Goal: Book appointment/travel/reservation

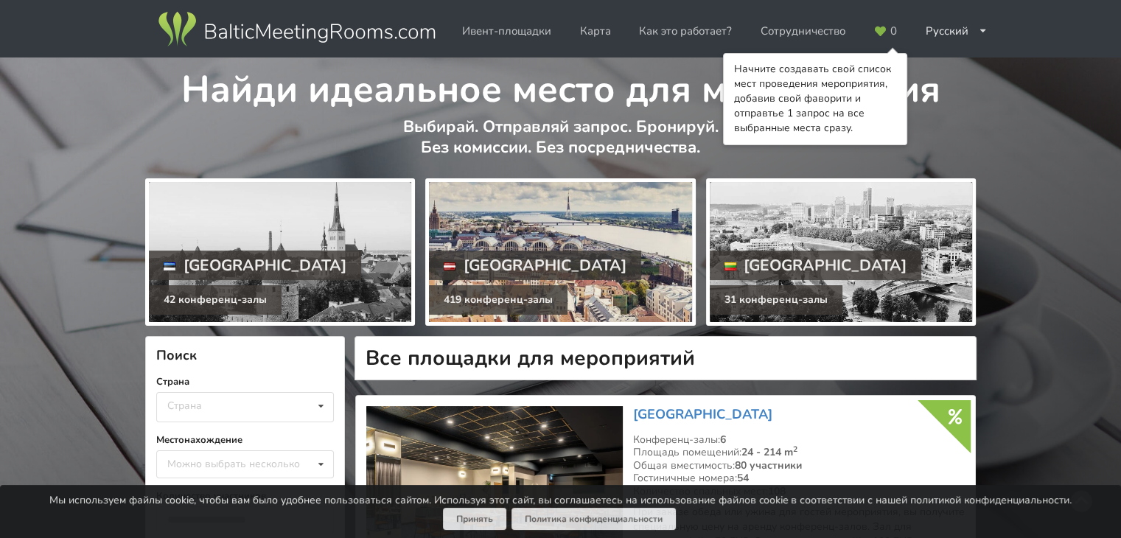
click at [533, 234] on div at bounding box center [560, 252] width 262 height 140
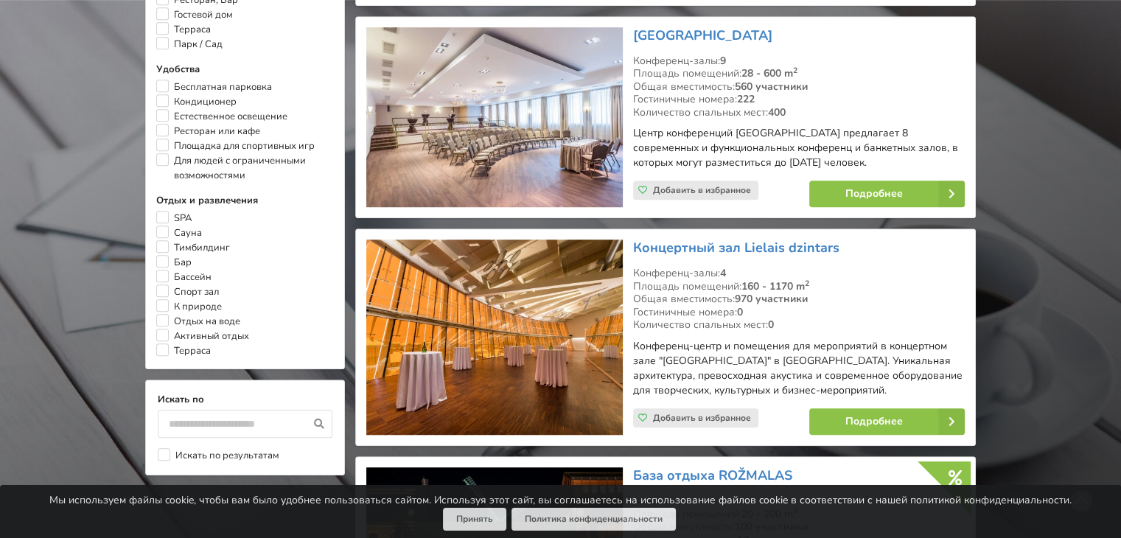
scroll to position [958, 0]
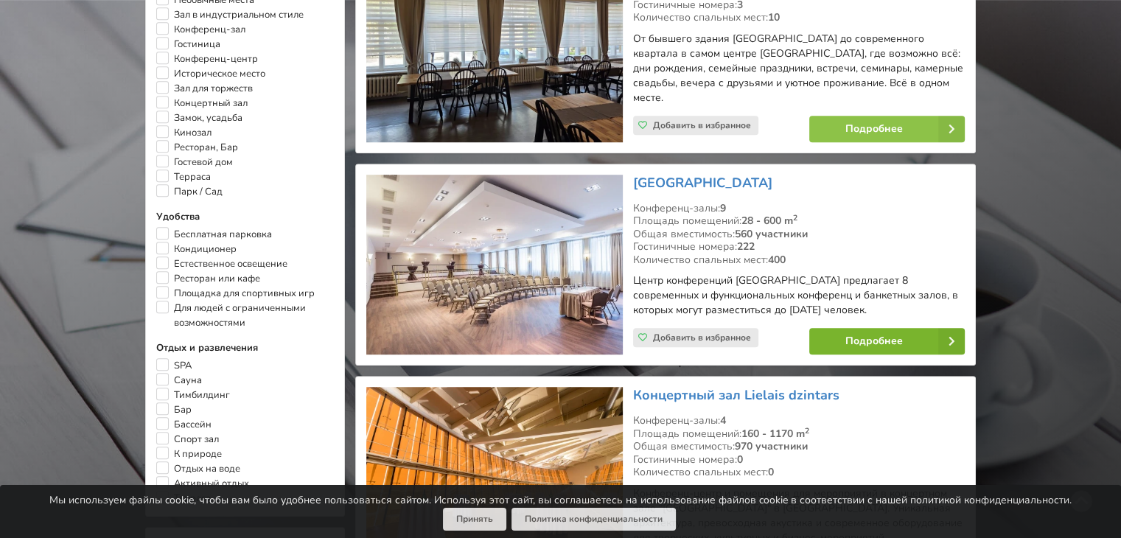
click at [830, 328] on link "Подробнее" at bounding box center [886, 341] width 155 height 27
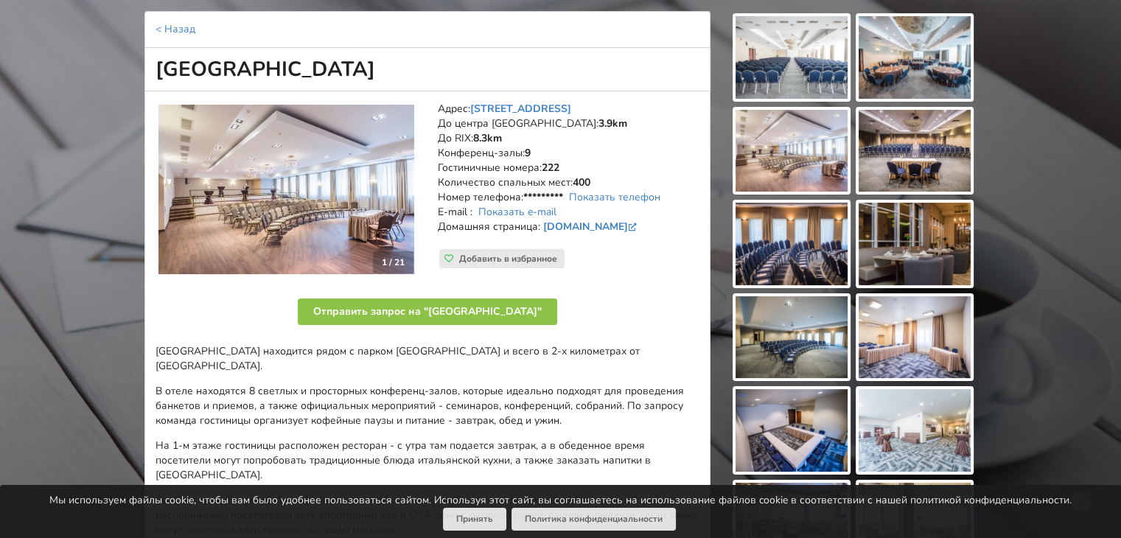
scroll to position [74, 0]
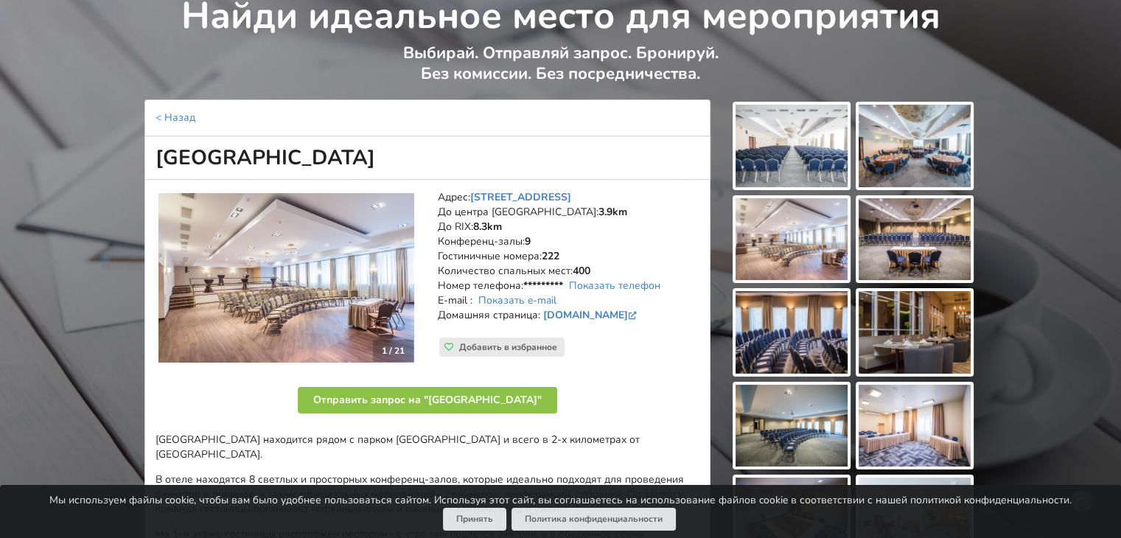
click at [824, 140] on img at bounding box center [791, 146] width 112 height 83
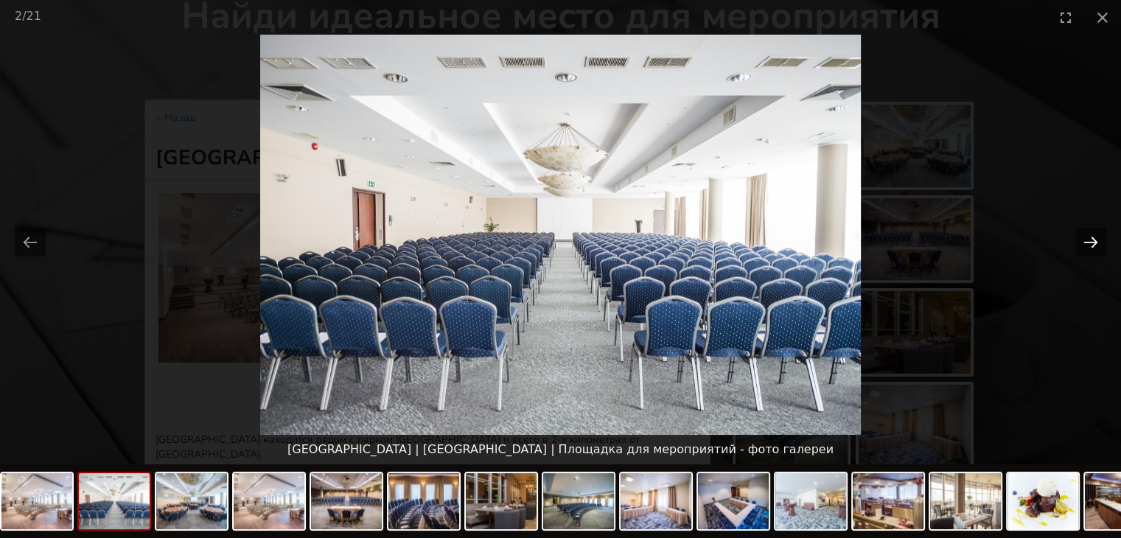
click at [1094, 242] on button "Next slide" at bounding box center [1090, 242] width 31 height 29
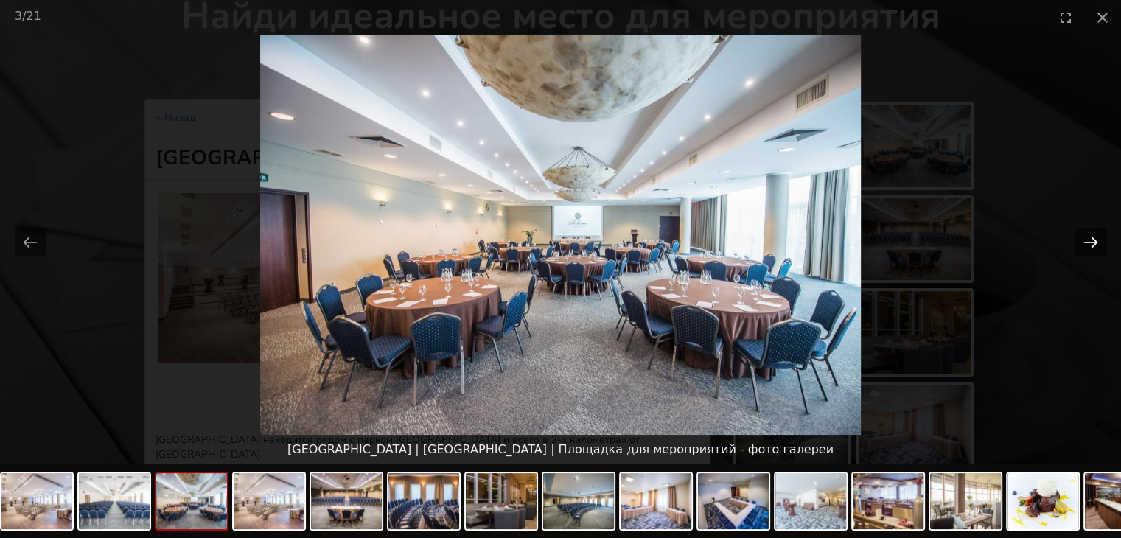
click at [1088, 237] on button "Next slide" at bounding box center [1090, 242] width 31 height 29
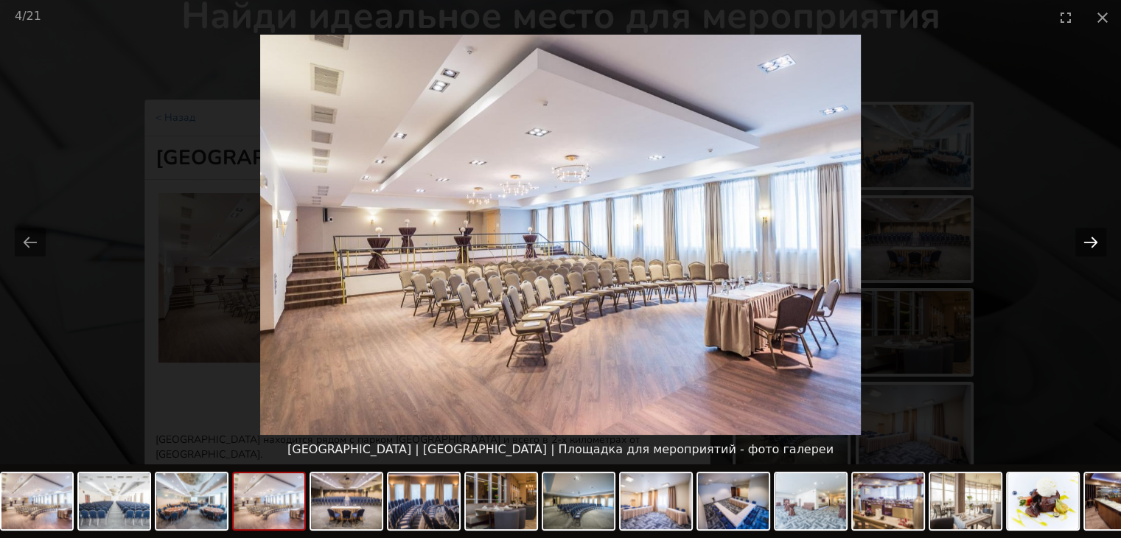
click at [1088, 237] on button "Next slide" at bounding box center [1090, 242] width 31 height 29
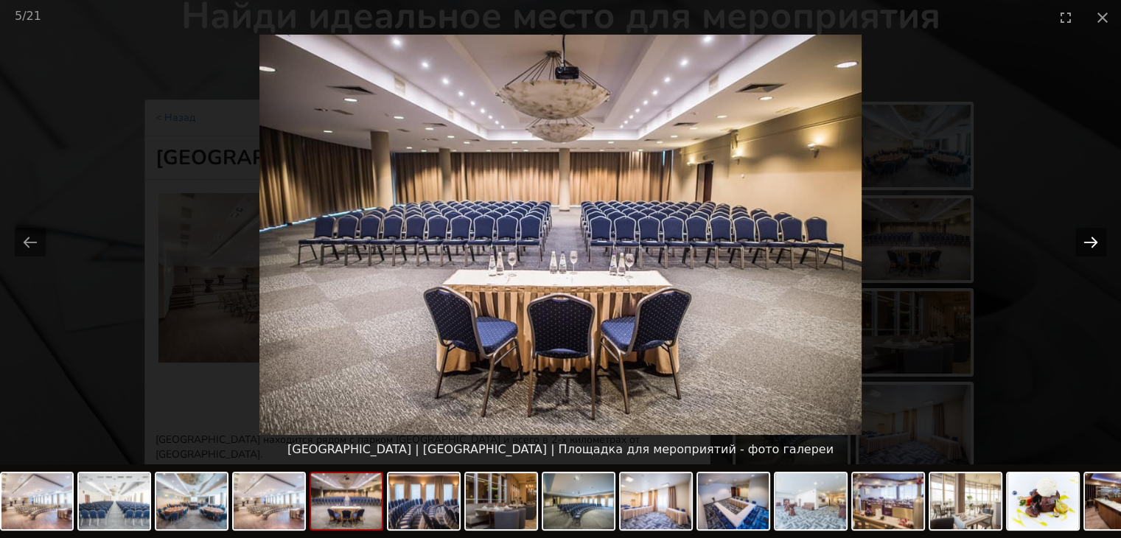
click at [1088, 237] on button "Next slide" at bounding box center [1090, 242] width 31 height 29
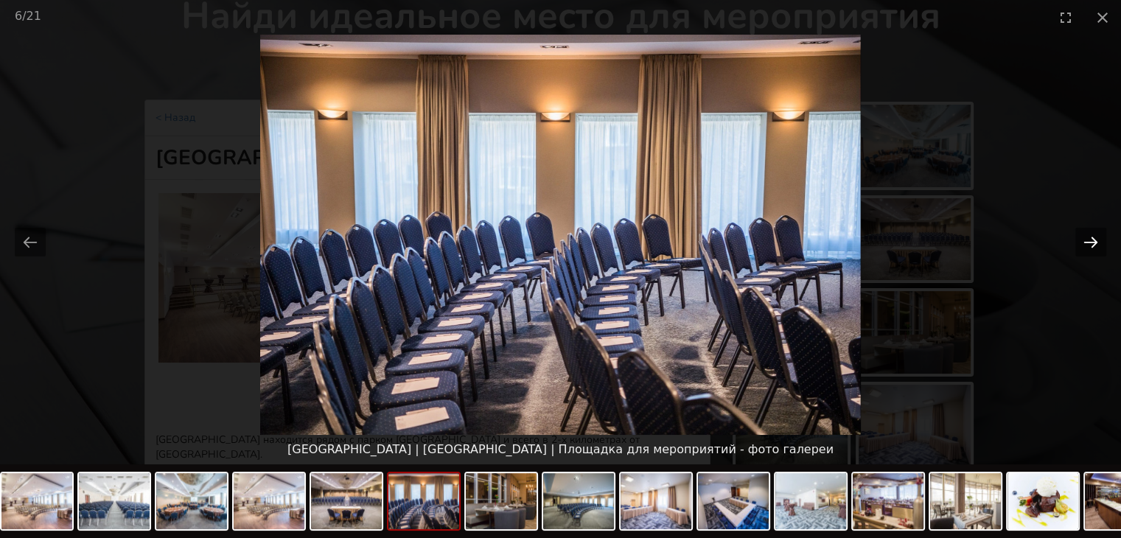
click at [1088, 237] on button "Next slide" at bounding box center [1090, 242] width 31 height 29
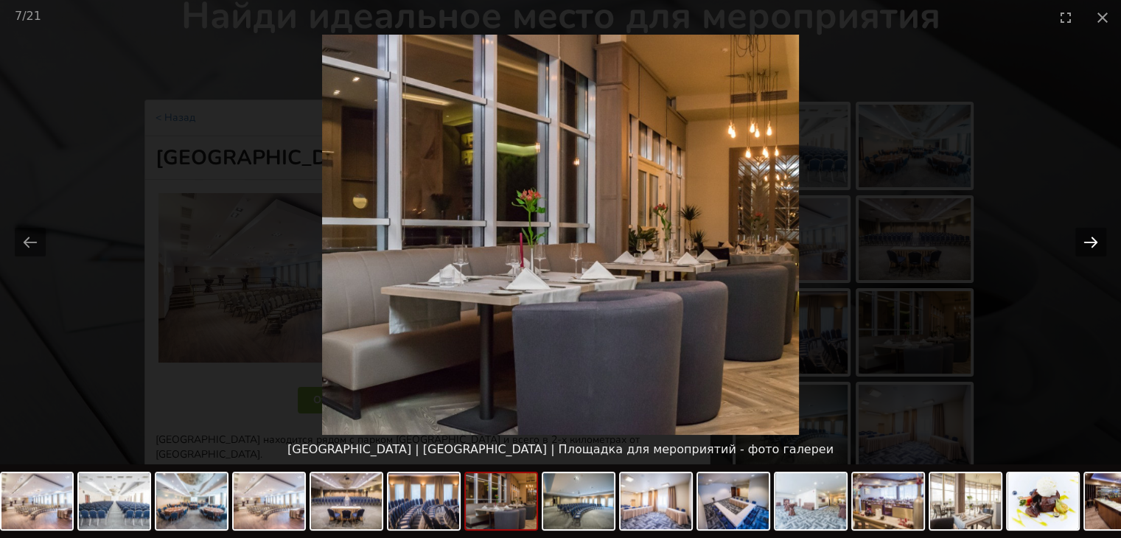
click at [1088, 237] on button "Next slide" at bounding box center [1090, 242] width 31 height 29
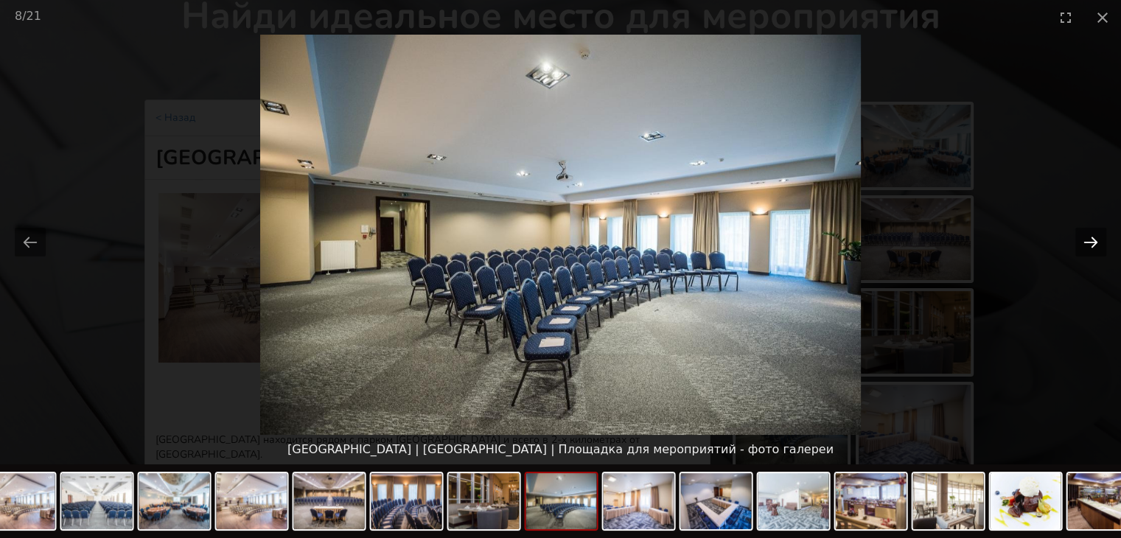
click at [1088, 237] on button "Next slide" at bounding box center [1090, 242] width 31 height 29
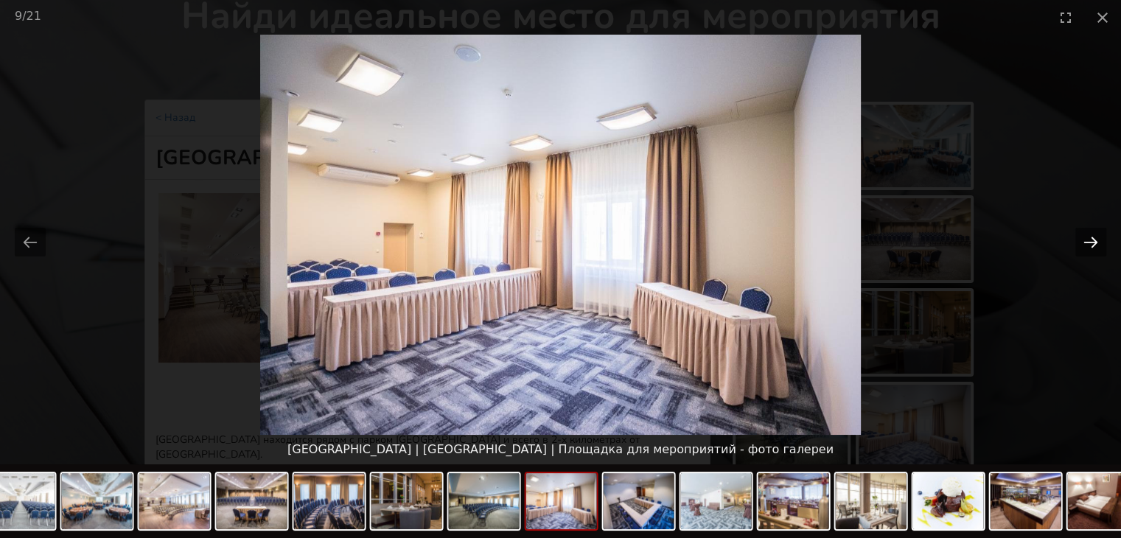
click at [1088, 239] on button "Next slide" at bounding box center [1090, 242] width 31 height 29
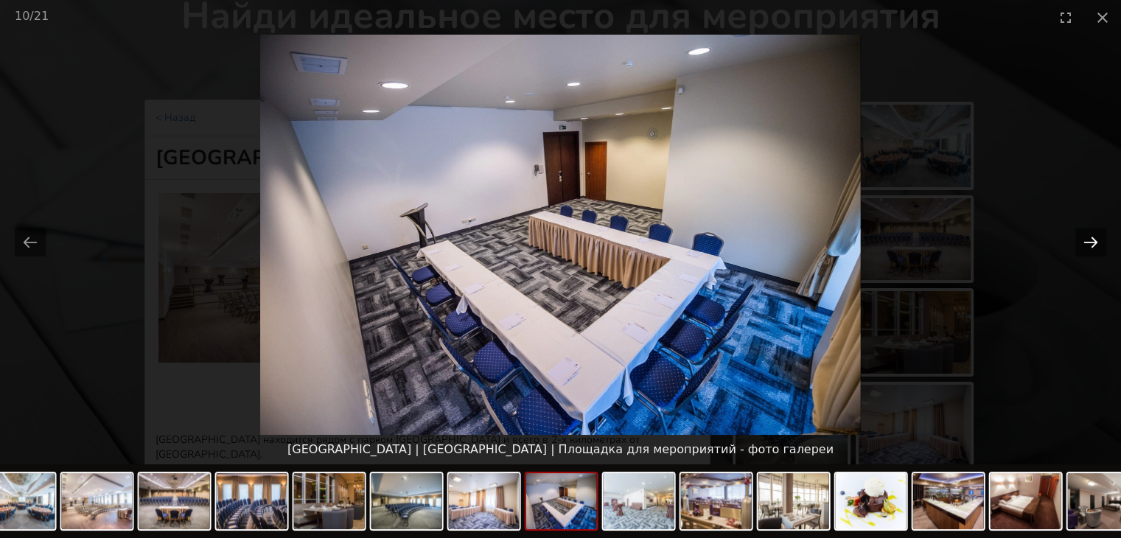
click at [1088, 240] on button "Next slide" at bounding box center [1090, 242] width 31 height 29
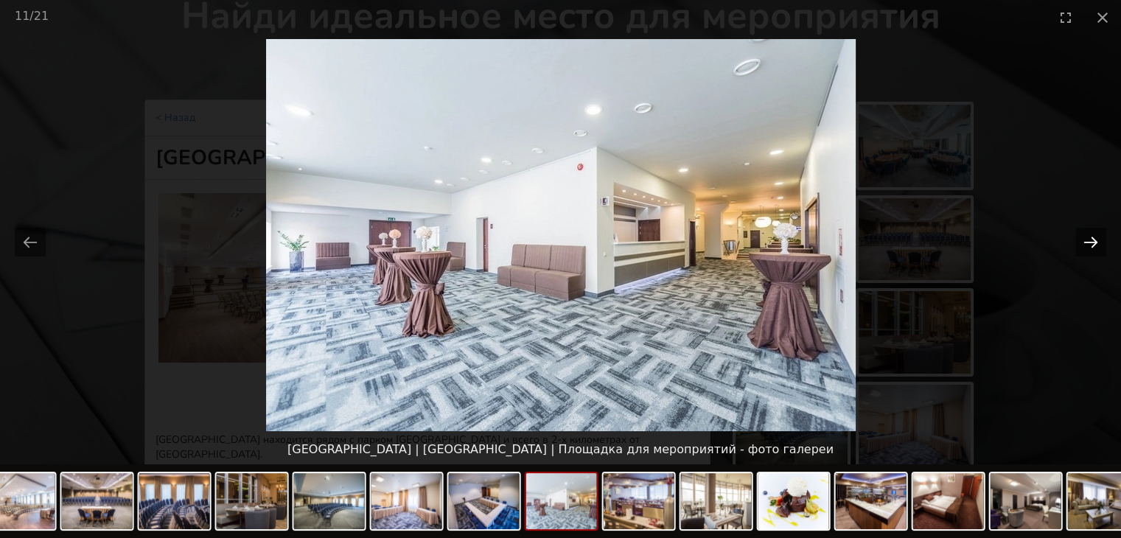
click at [1088, 242] on button "Next slide" at bounding box center [1090, 242] width 31 height 29
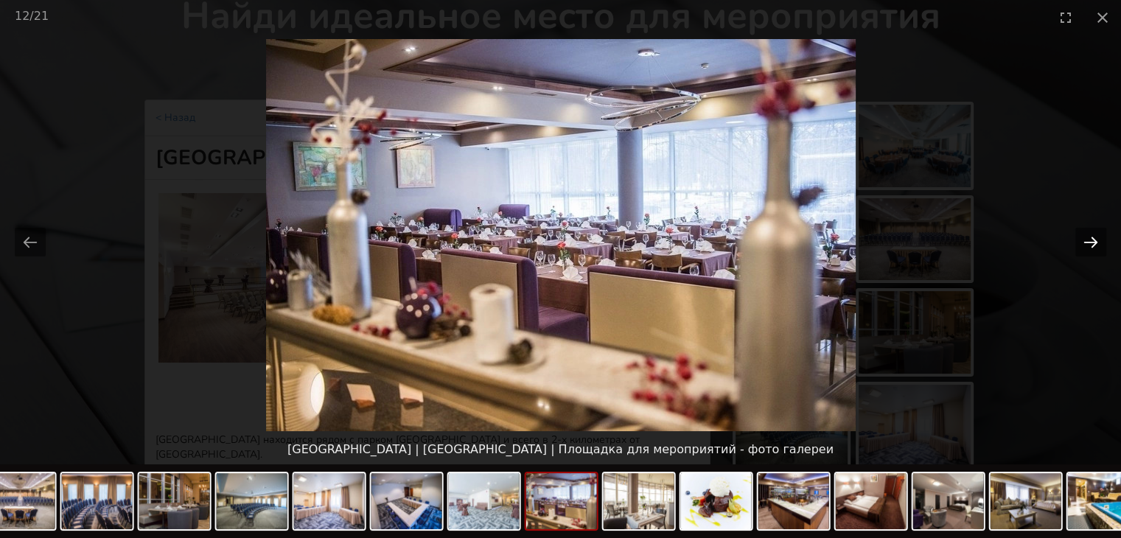
click at [1087, 242] on button "Next slide" at bounding box center [1090, 242] width 31 height 29
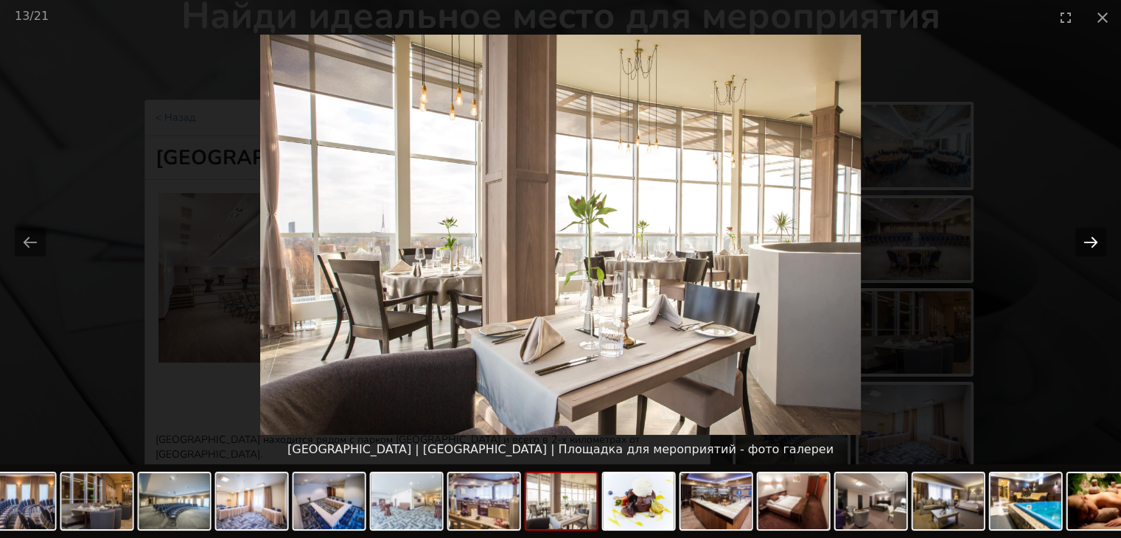
click at [1087, 242] on button "Next slide" at bounding box center [1090, 242] width 31 height 29
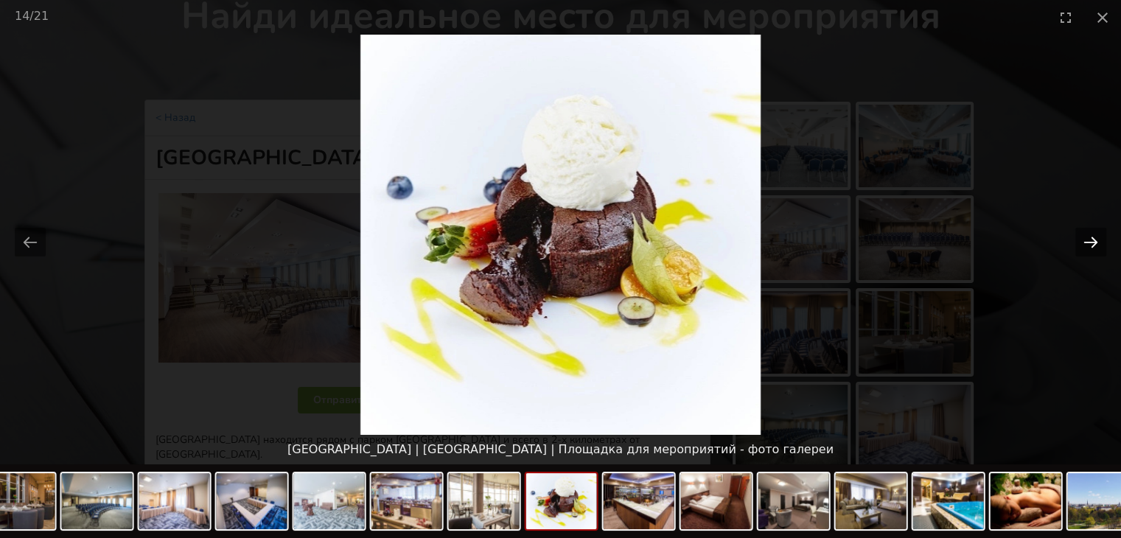
click at [1087, 242] on button "Next slide" at bounding box center [1090, 242] width 31 height 29
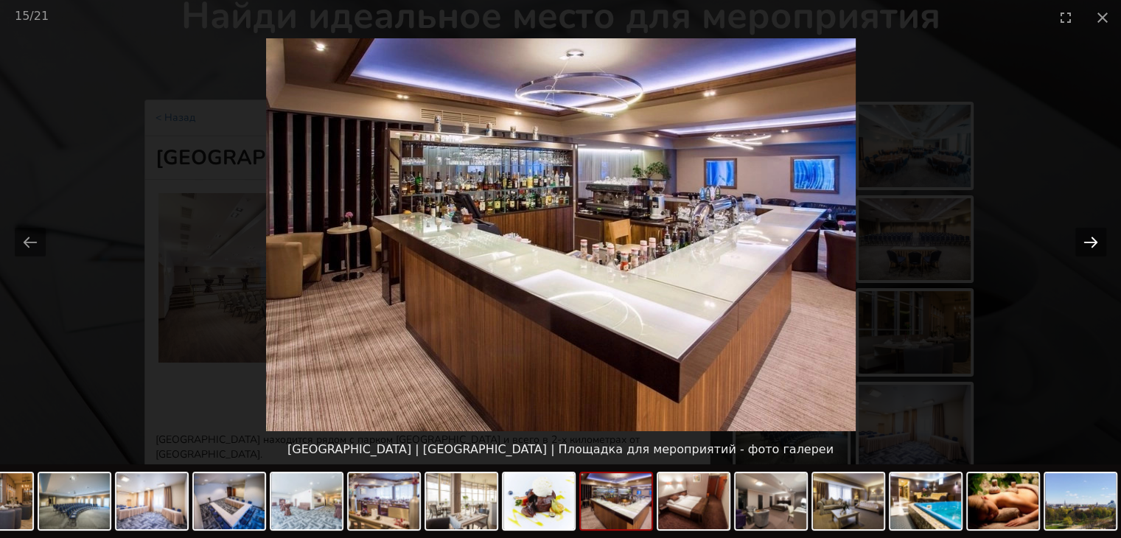
click at [1084, 242] on button "Next slide" at bounding box center [1090, 242] width 31 height 29
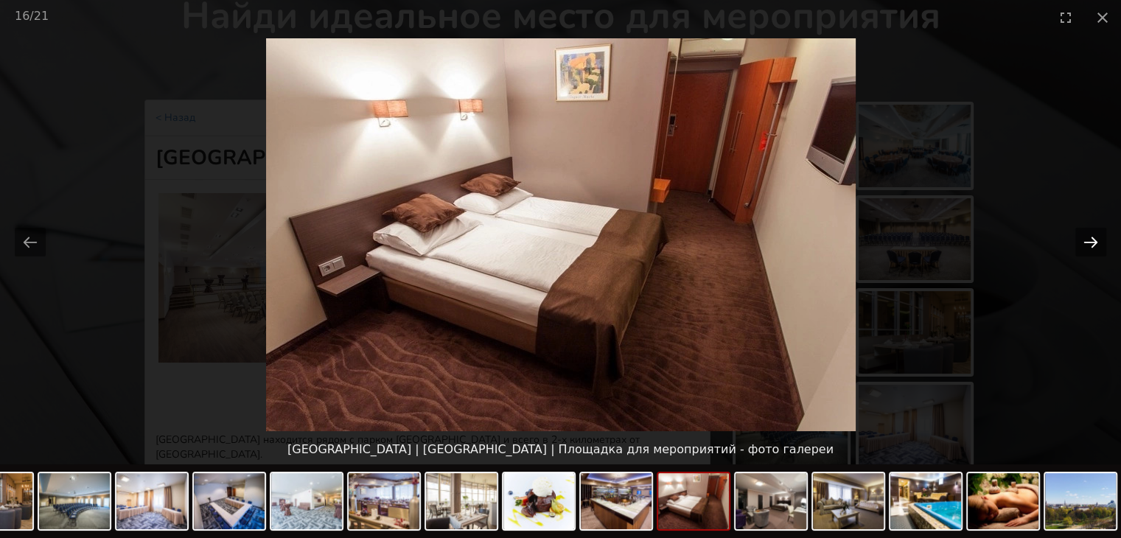
click at [1084, 242] on button "Next slide" at bounding box center [1090, 242] width 31 height 29
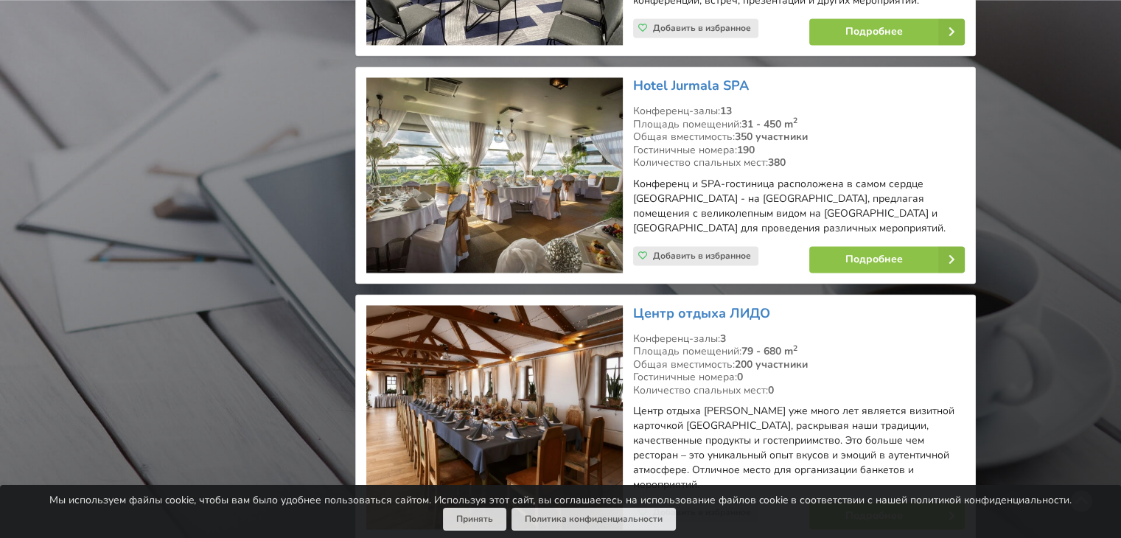
scroll to position [2137, 0]
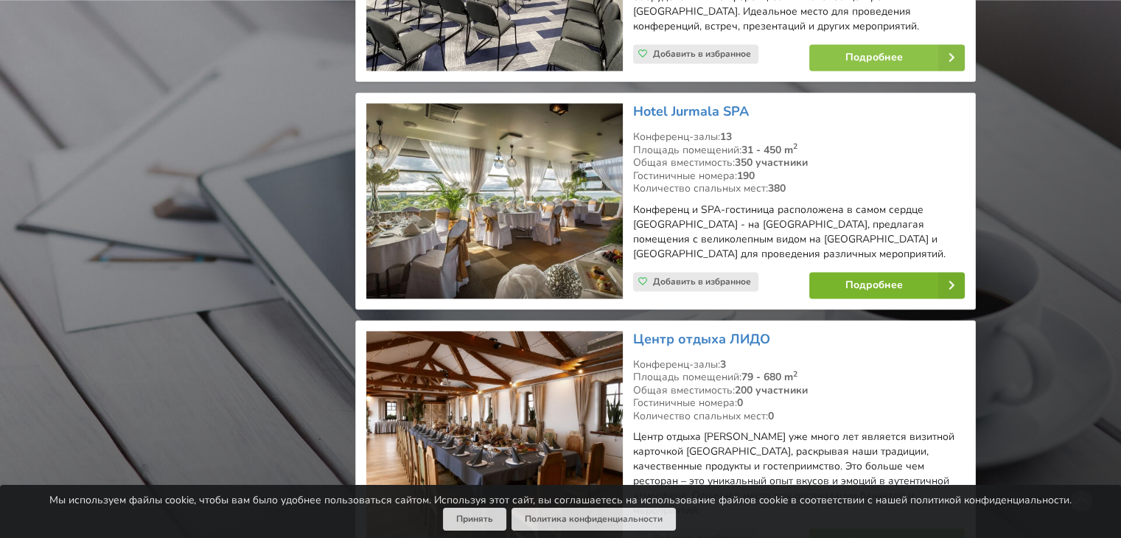
click at [878, 272] on link "Подробнее" at bounding box center [886, 285] width 155 height 27
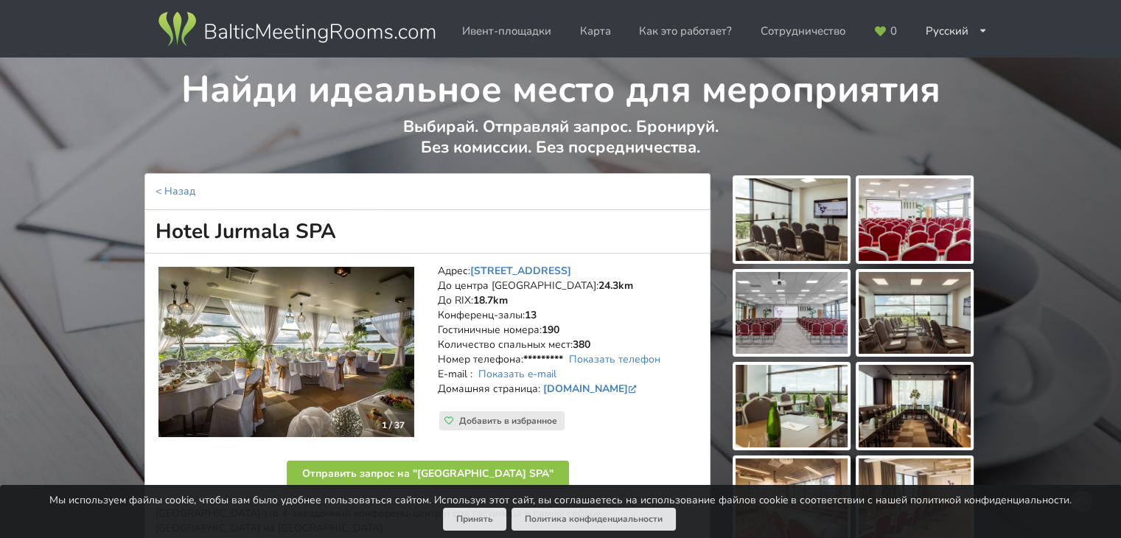
scroll to position [74, 0]
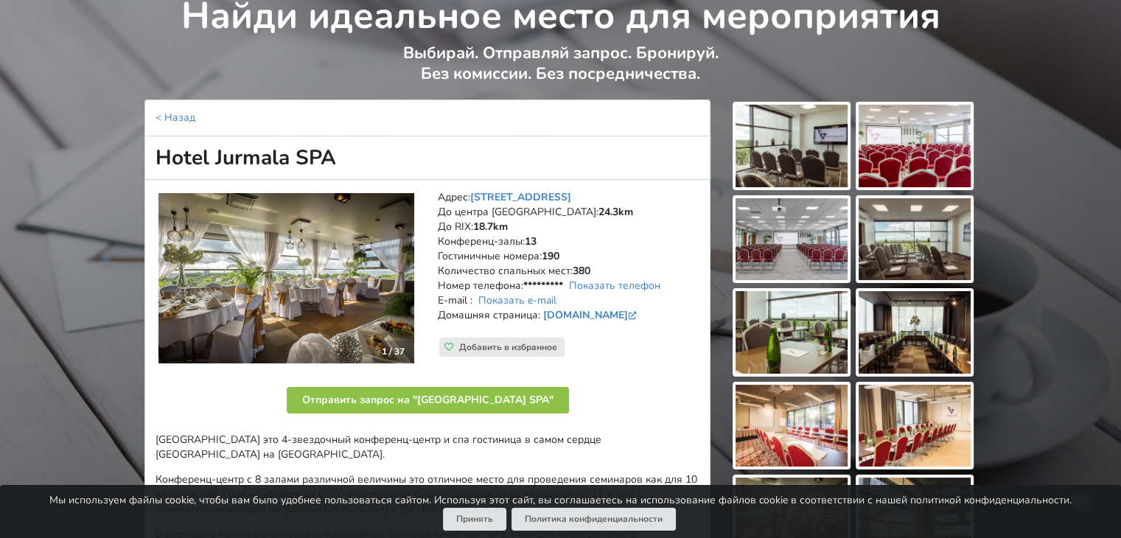
click at [810, 142] on img at bounding box center [791, 146] width 112 height 83
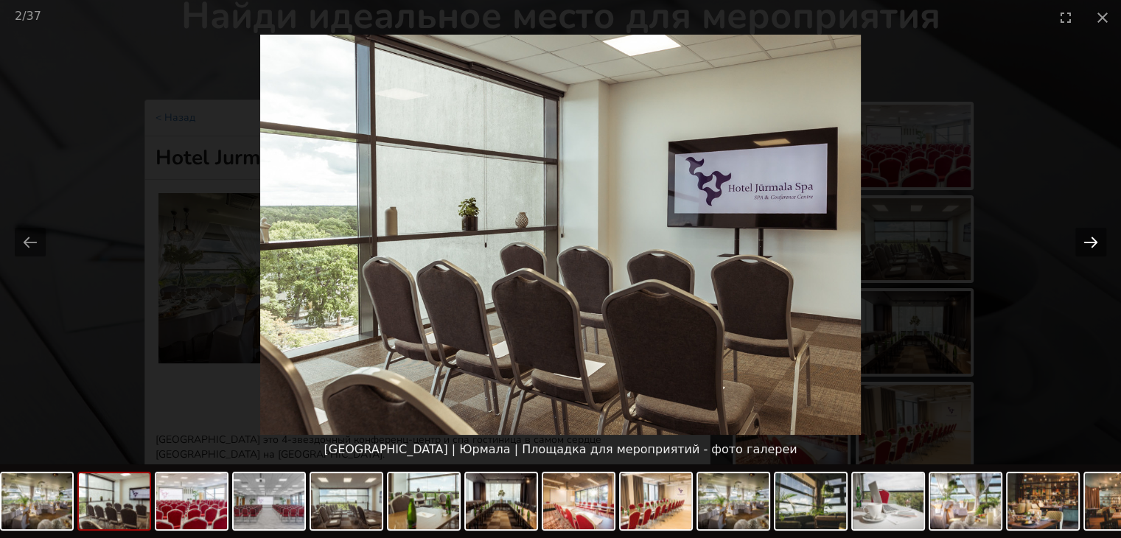
click at [1089, 242] on button "Next slide" at bounding box center [1090, 242] width 31 height 29
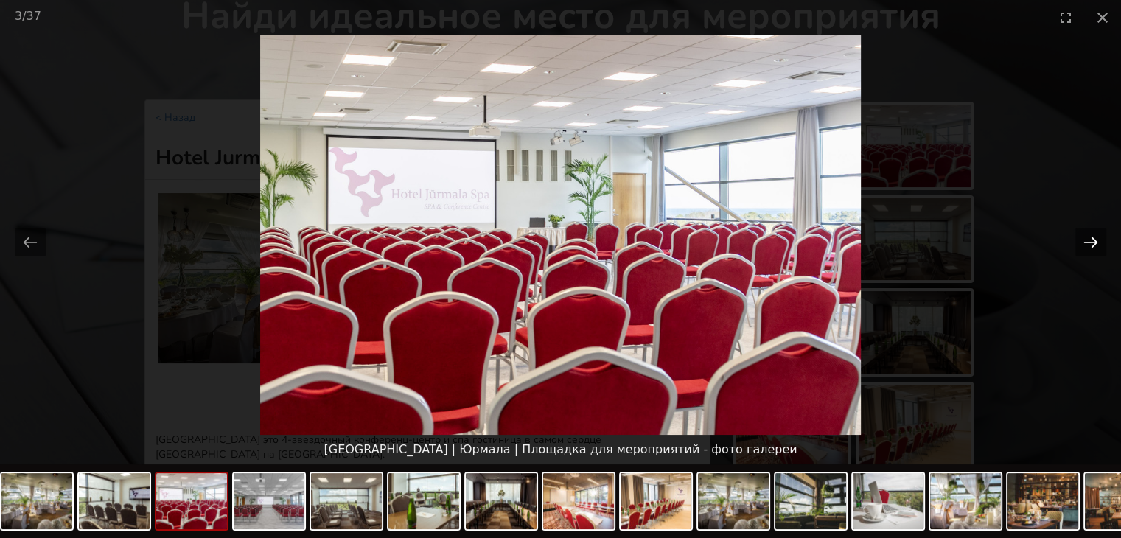
click at [1089, 242] on button "Next slide" at bounding box center [1090, 242] width 31 height 29
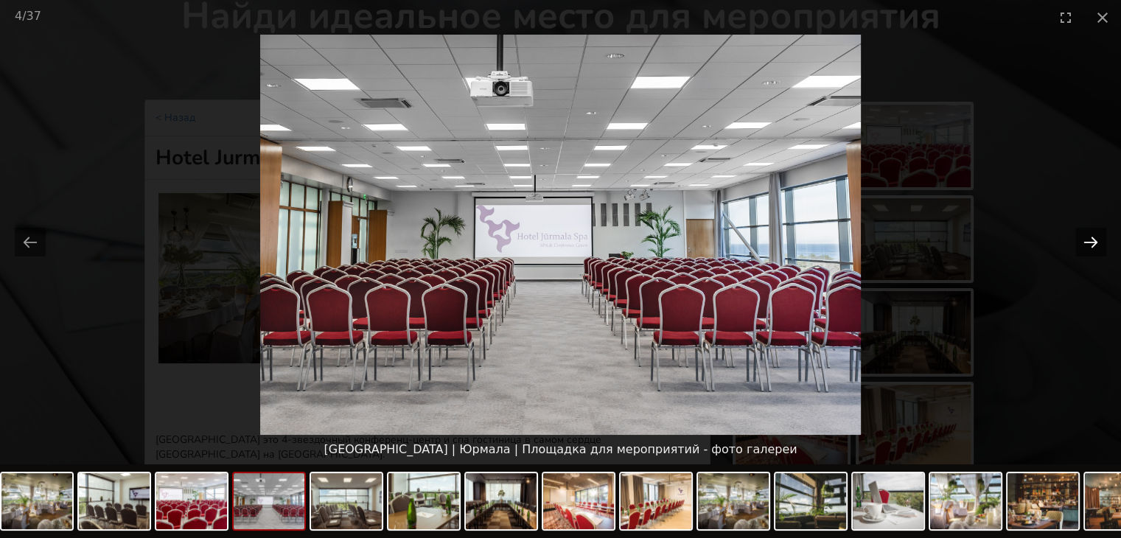
click at [1086, 242] on button "Next slide" at bounding box center [1090, 242] width 31 height 29
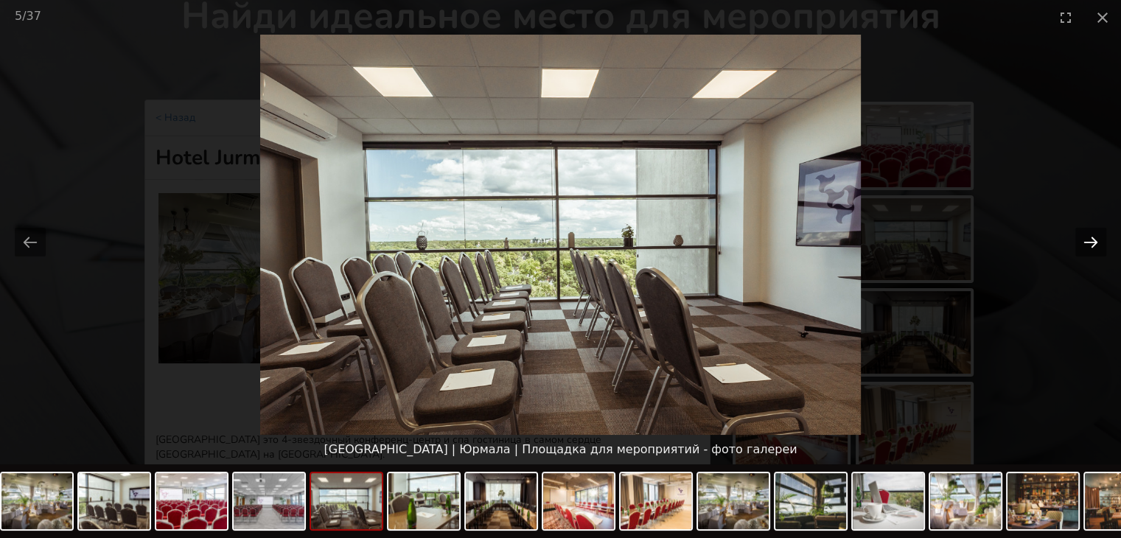
click at [1083, 242] on button "Next slide" at bounding box center [1090, 242] width 31 height 29
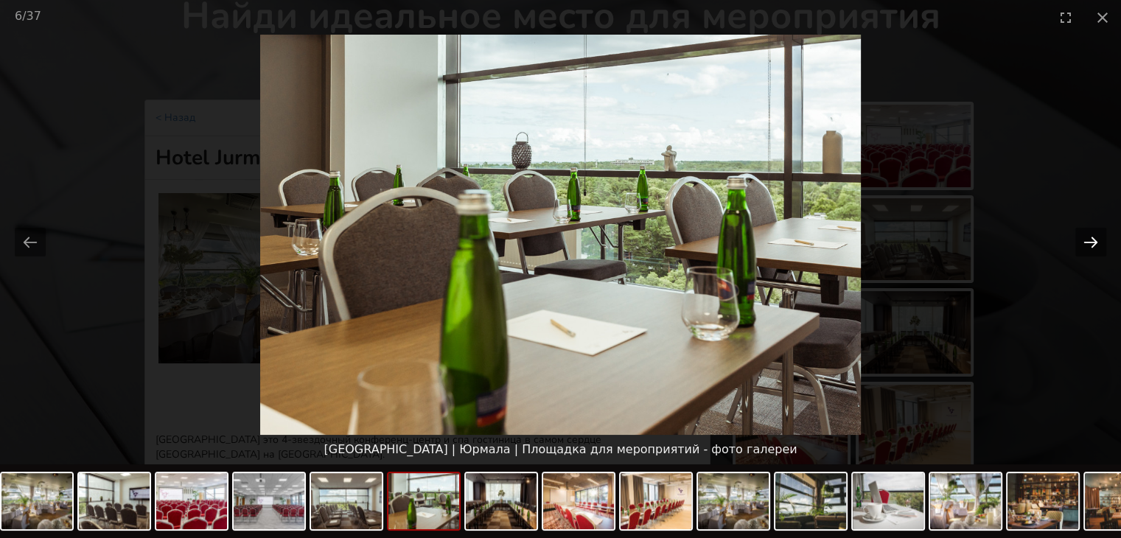
click at [1077, 242] on button "Next slide" at bounding box center [1090, 242] width 31 height 29
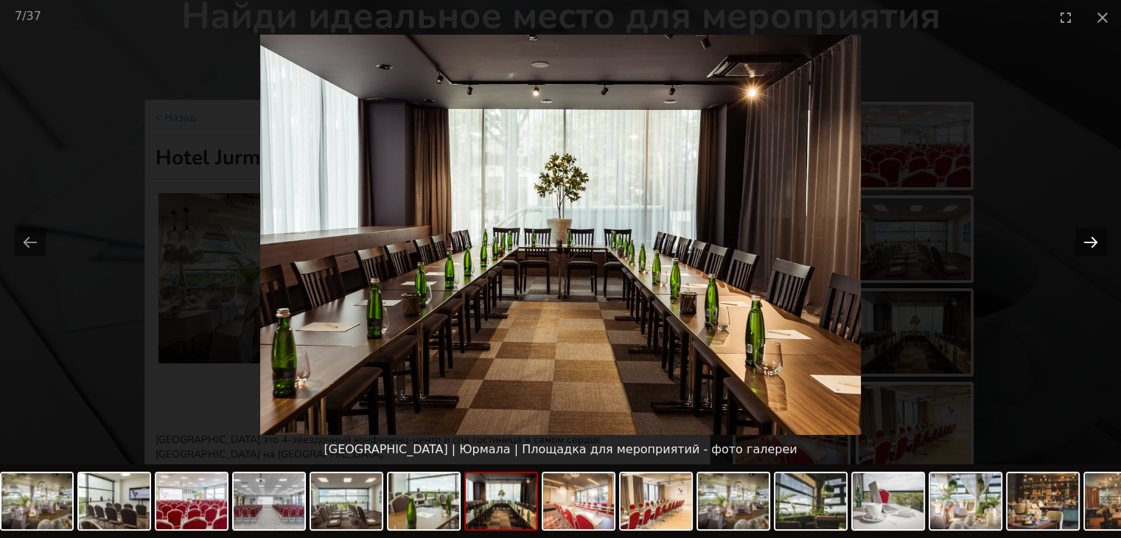
click at [1077, 242] on button "Next slide" at bounding box center [1090, 242] width 31 height 29
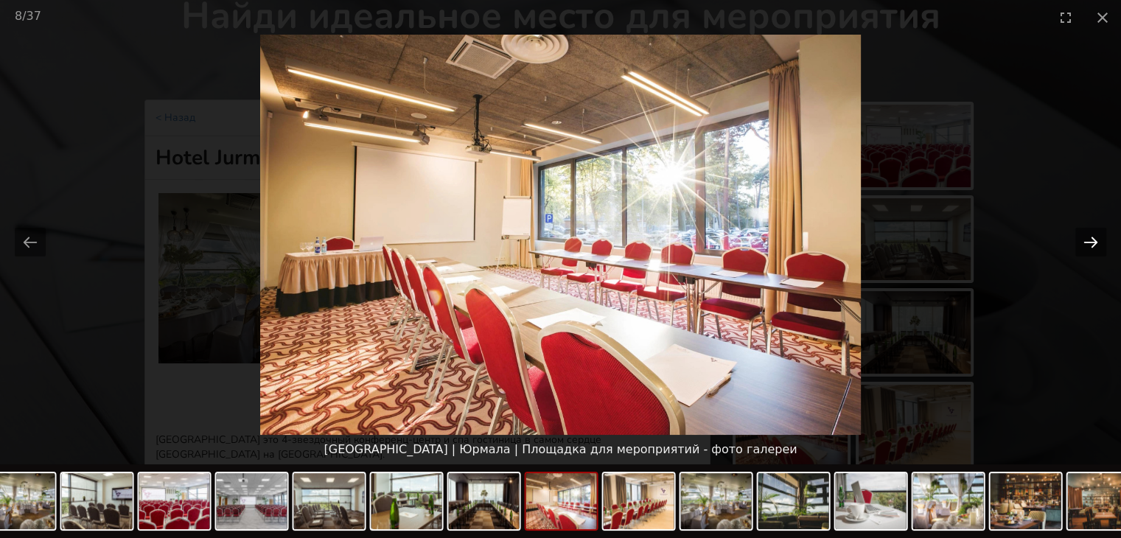
click at [1077, 242] on button "Next slide" at bounding box center [1090, 242] width 31 height 29
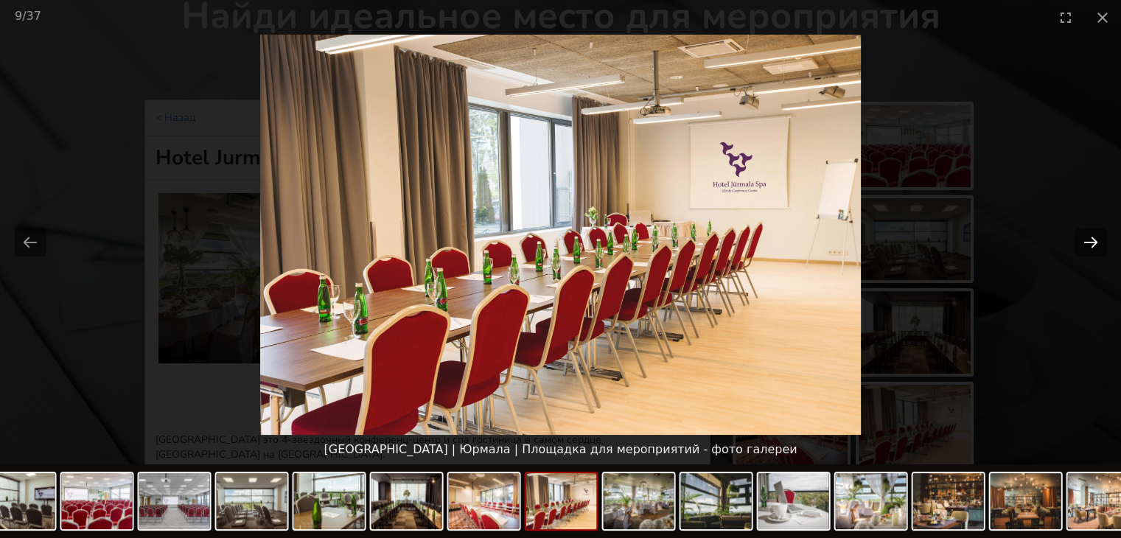
click at [1077, 242] on button "Next slide" at bounding box center [1090, 242] width 31 height 29
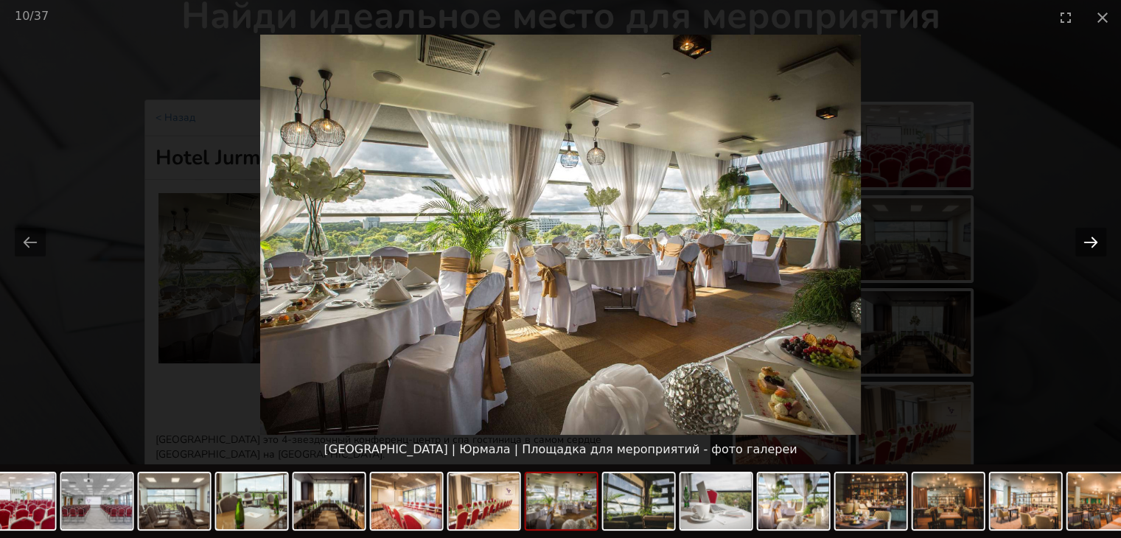
click at [1090, 242] on button "Next slide" at bounding box center [1090, 242] width 31 height 29
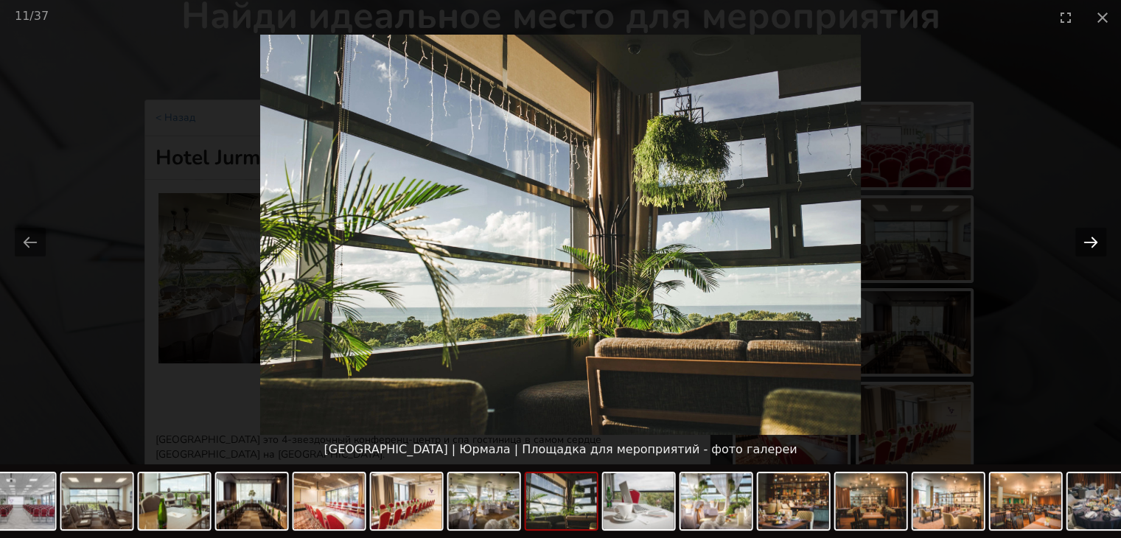
click at [1090, 242] on button "Next slide" at bounding box center [1090, 242] width 31 height 29
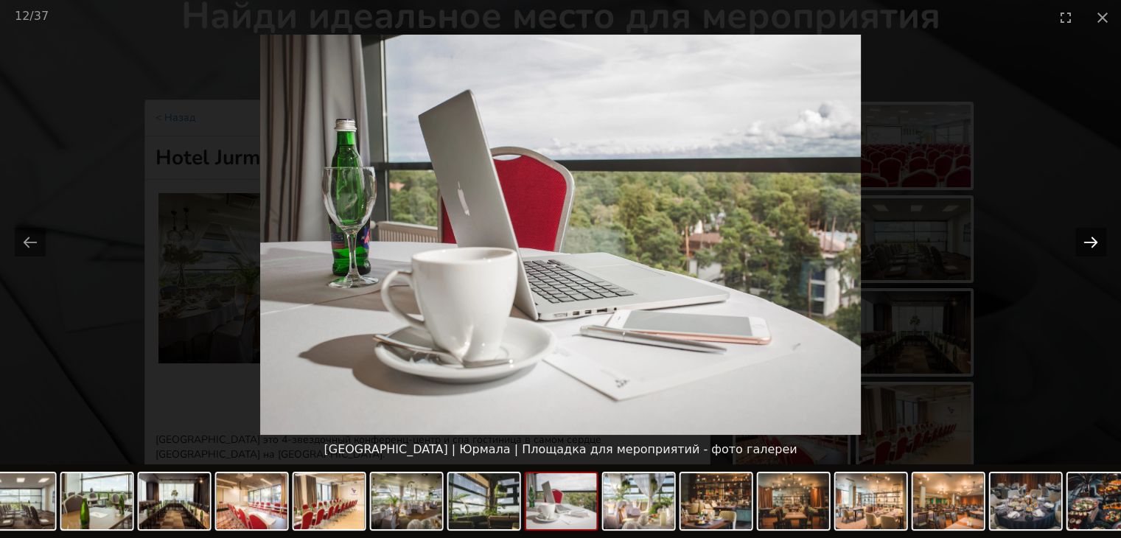
click at [1090, 242] on button "Next slide" at bounding box center [1090, 242] width 31 height 29
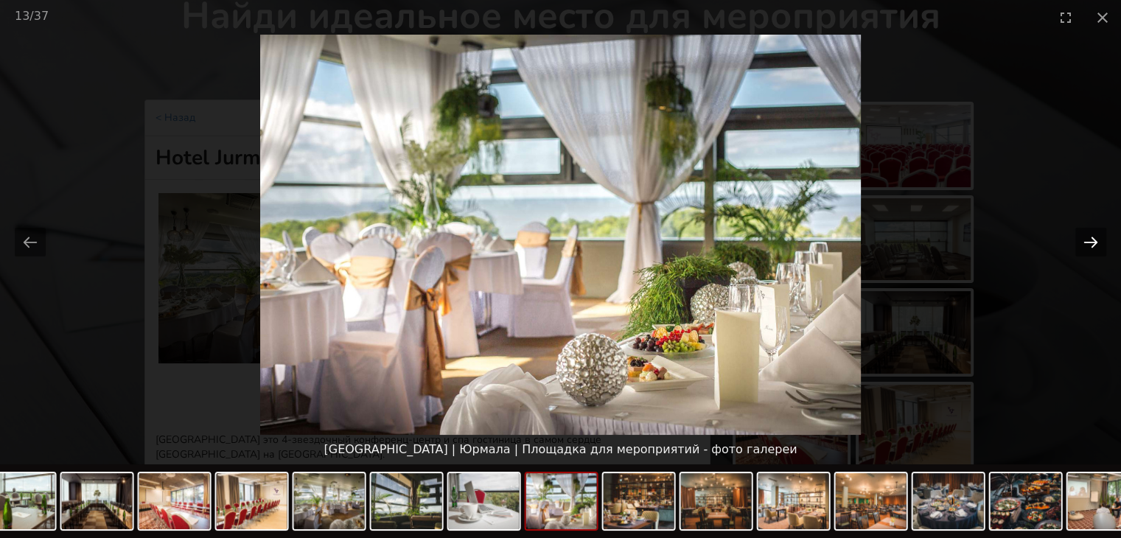
click at [1088, 240] on button "Next slide" at bounding box center [1090, 242] width 31 height 29
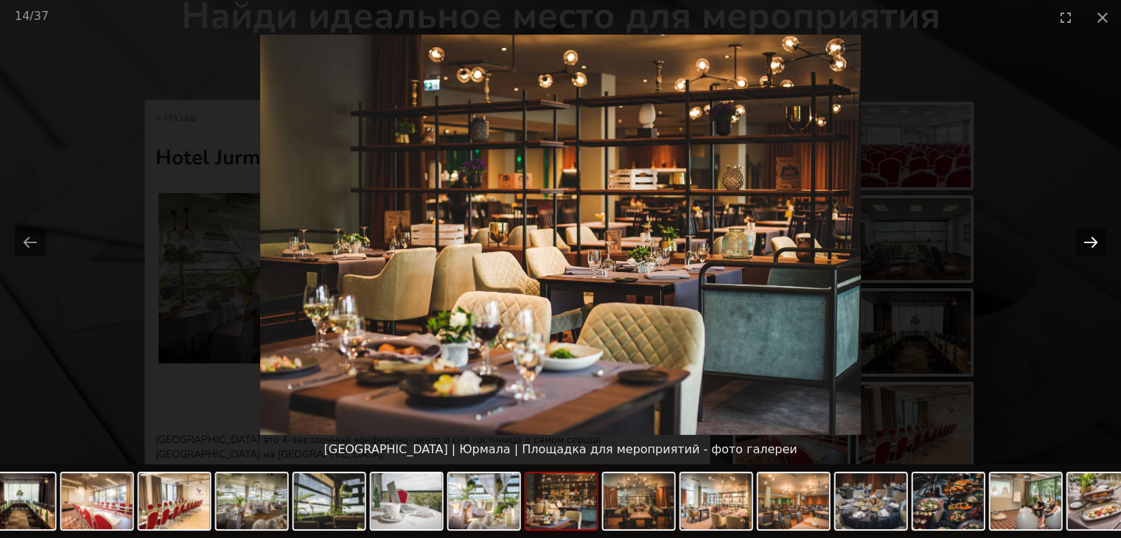
click at [1088, 240] on button "Next slide" at bounding box center [1090, 242] width 31 height 29
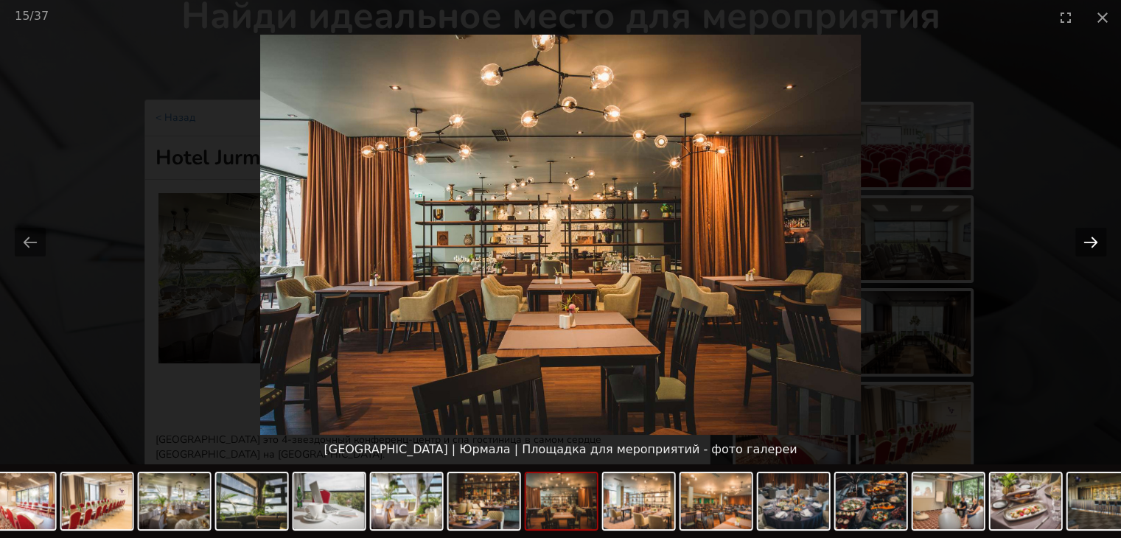
click at [1088, 245] on button "Next slide" at bounding box center [1090, 242] width 31 height 29
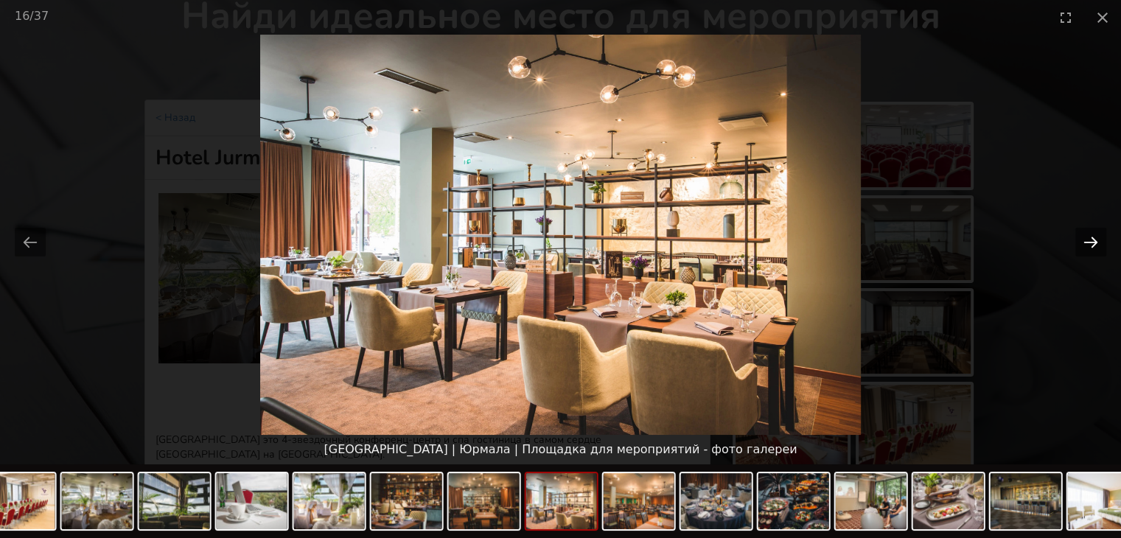
click at [1088, 246] on button "Next slide" at bounding box center [1090, 242] width 31 height 29
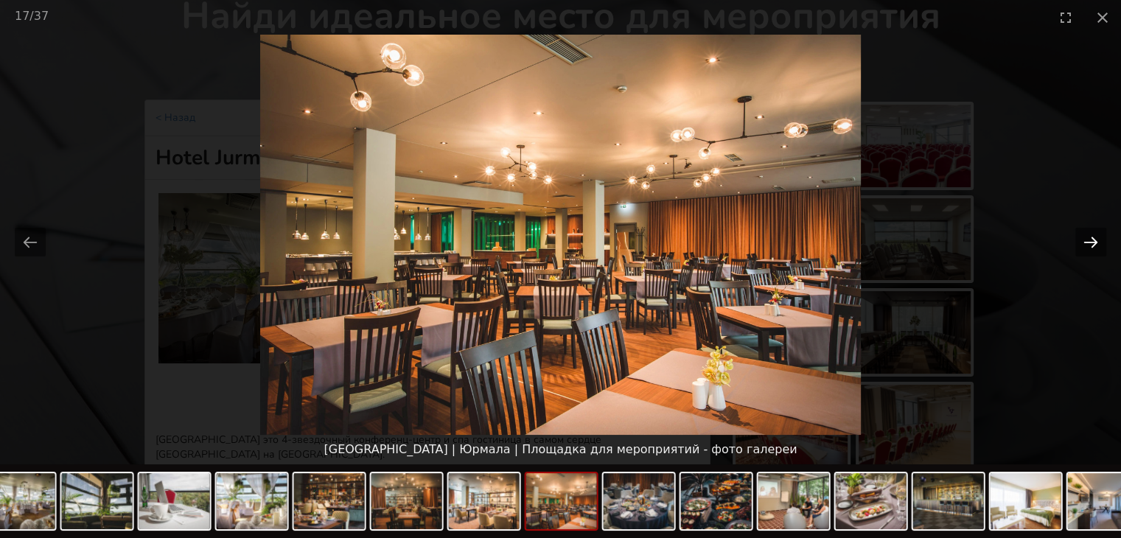
click at [1088, 247] on button "Next slide" at bounding box center [1090, 242] width 31 height 29
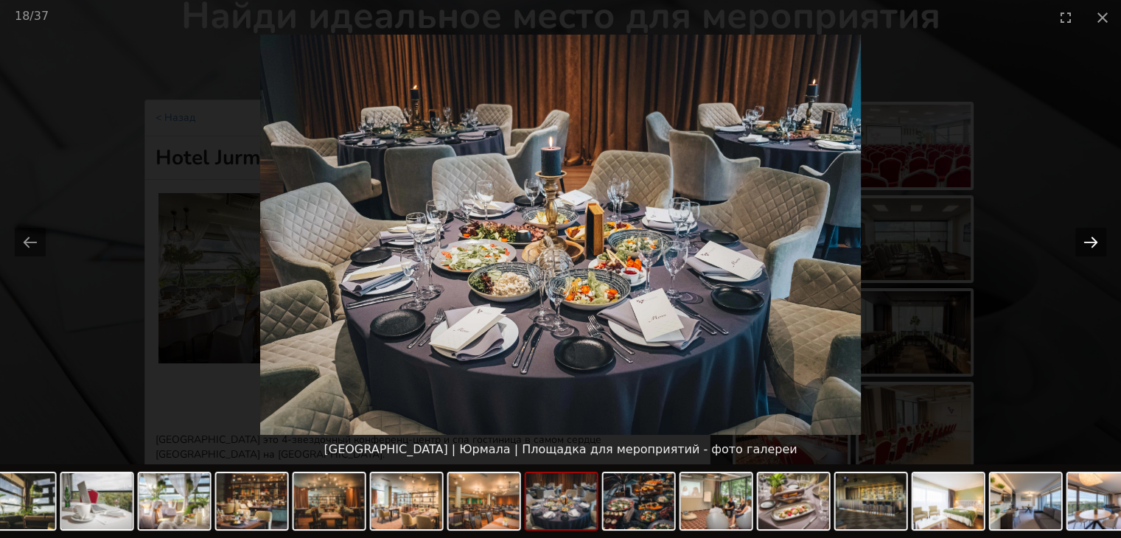
click at [1088, 247] on button "Next slide" at bounding box center [1090, 242] width 31 height 29
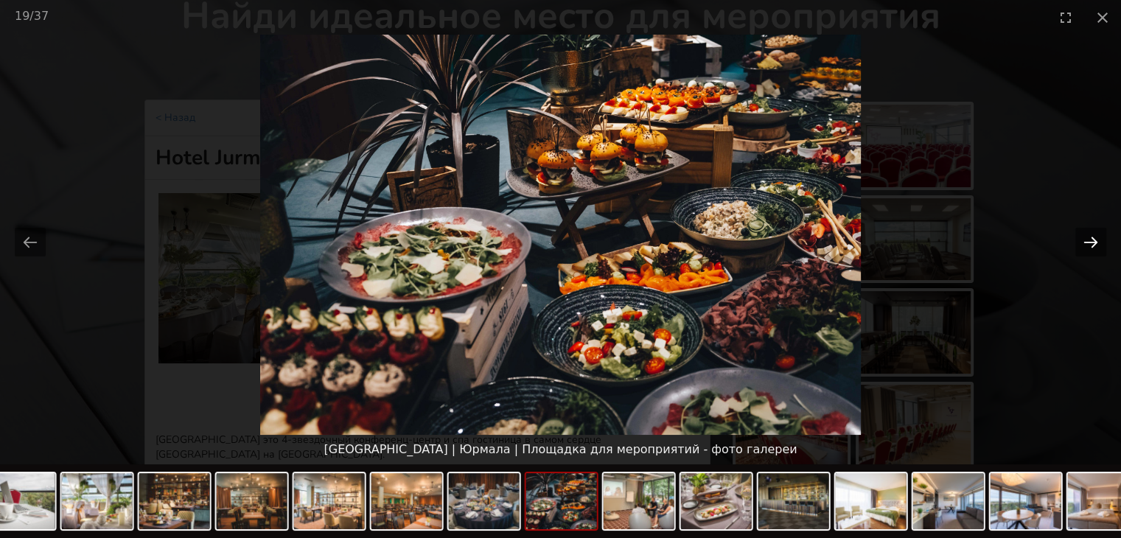
click at [1094, 242] on button "Next slide" at bounding box center [1090, 242] width 31 height 29
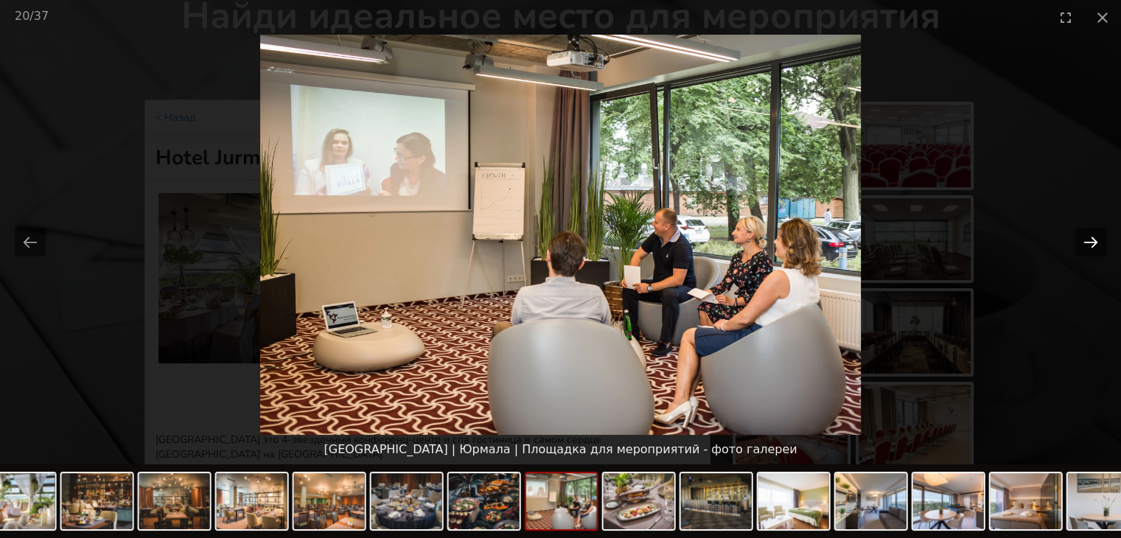
click at [1094, 242] on button "Next slide" at bounding box center [1090, 242] width 31 height 29
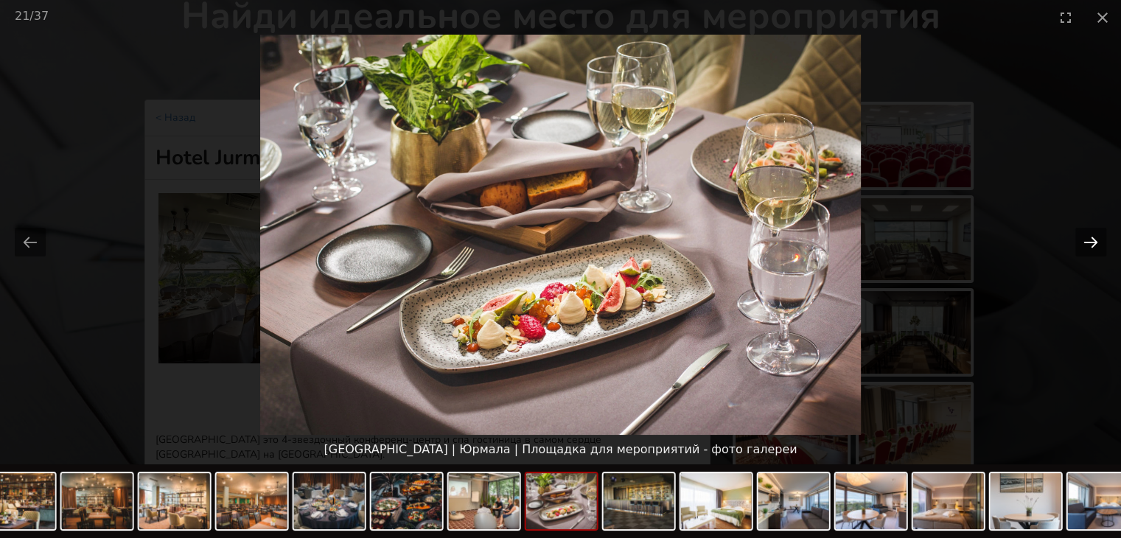
click at [1094, 242] on button "Next slide" at bounding box center [1090, 242] width 31 height 29
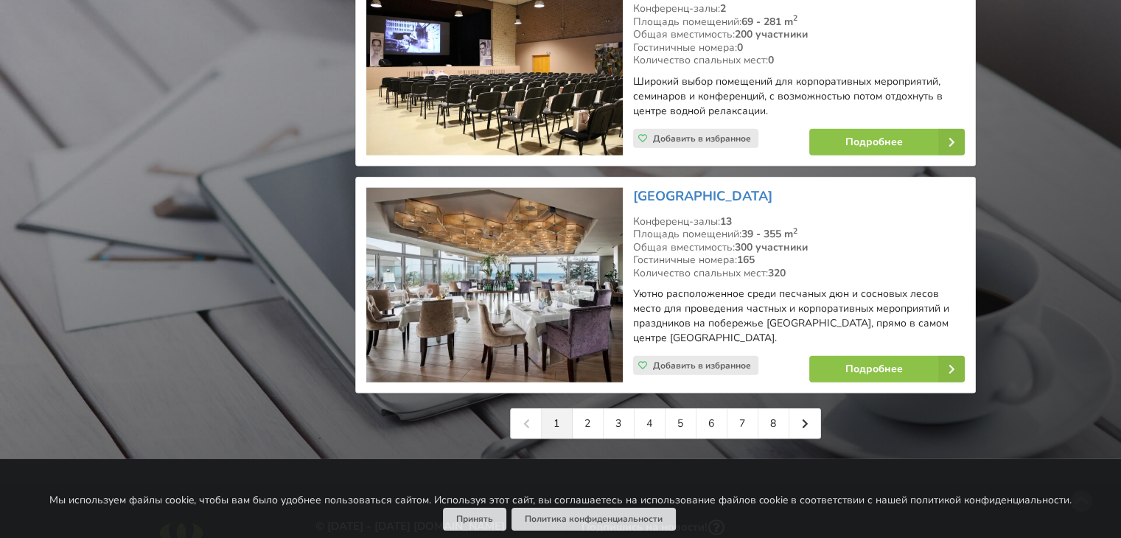
scroll to position [3537, 0]
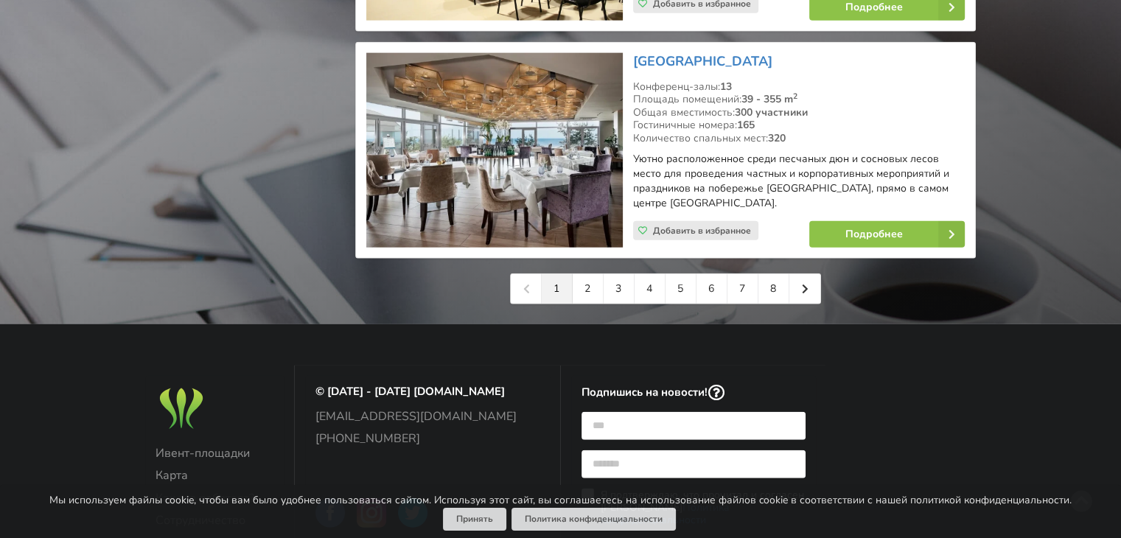
click at [553, 274] on link "1" at bounding box center [557, 288] width 31 height 29
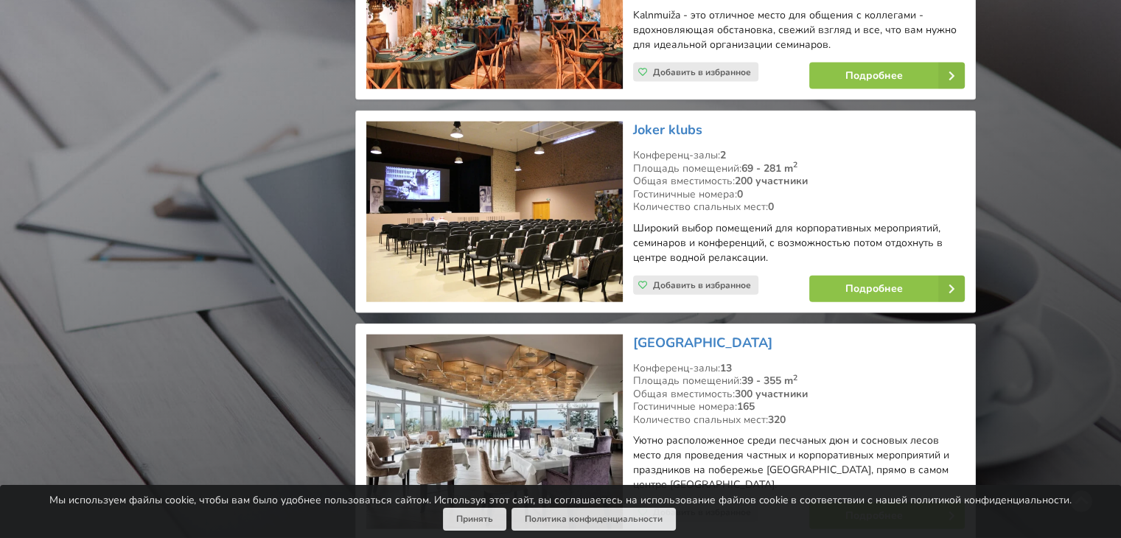
scroll to position [3432, 0]
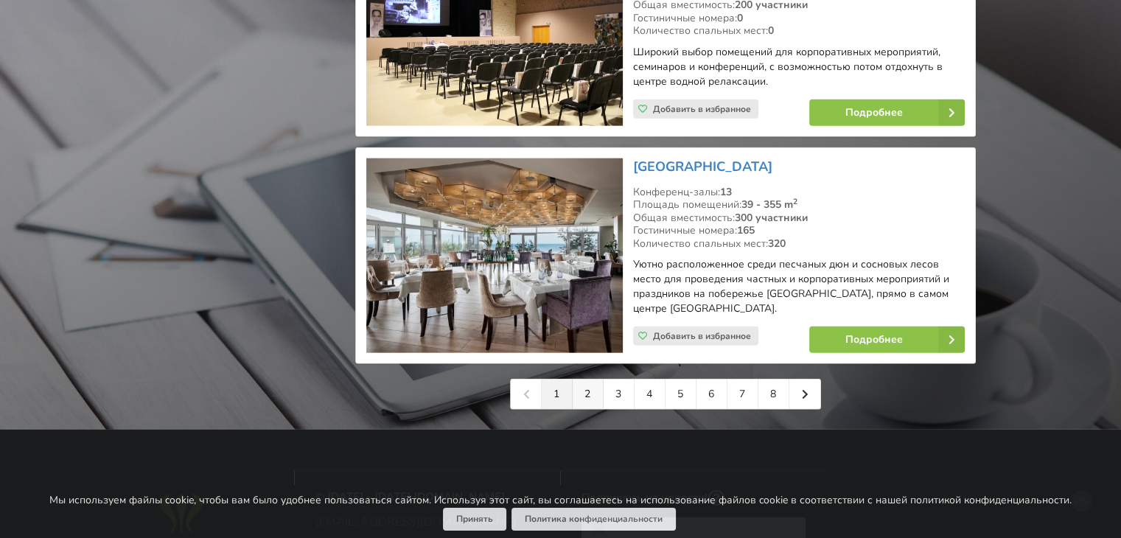
click at [594, 380] on link "2" at bounding box center [588, 394] width 31 height 29
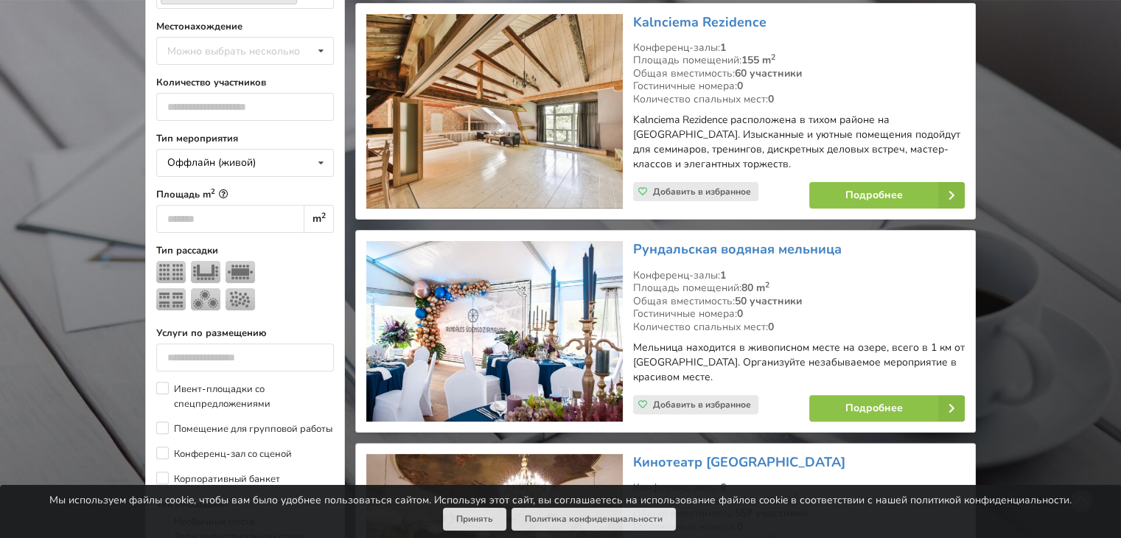
scroll to position [442, 0]
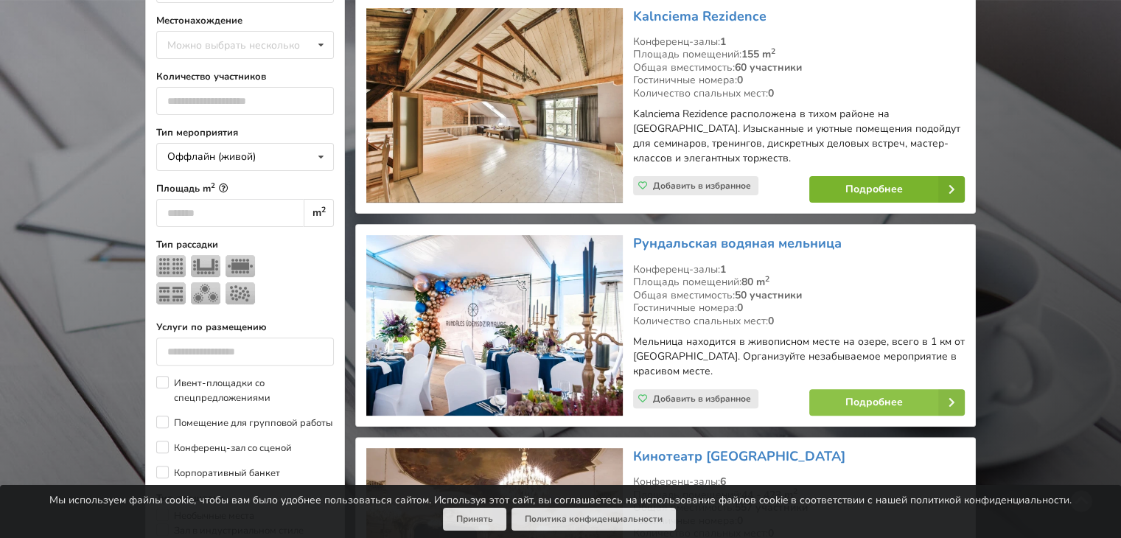
click at [860, 185] on link "Подробнее" at bounding box center [886, 189] width 155 height 27
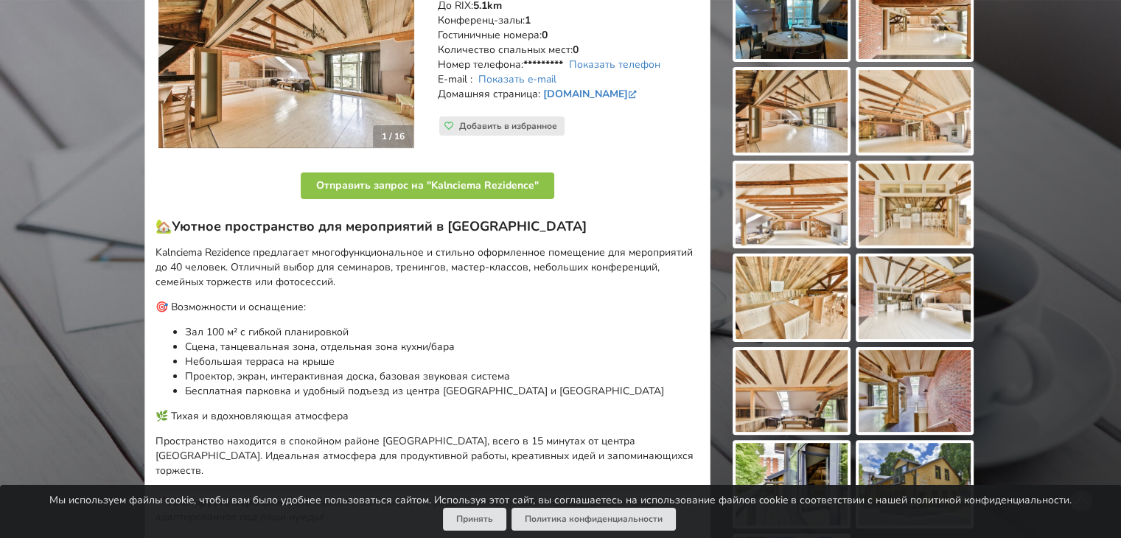
scroll to position [147, 0]
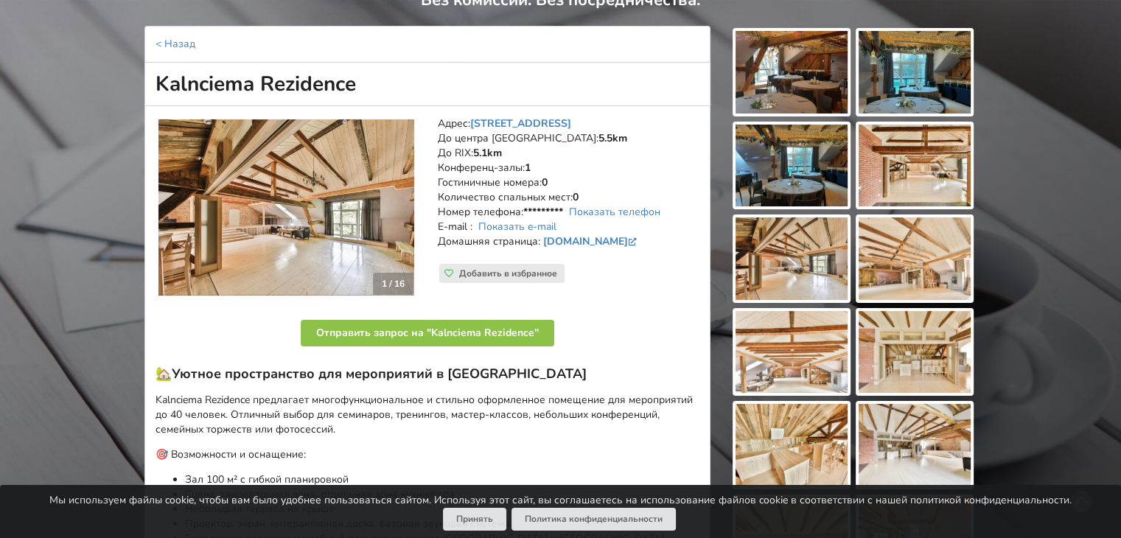
click at [237, 234] on img at bounding box center [286, 207] width 256 height 177
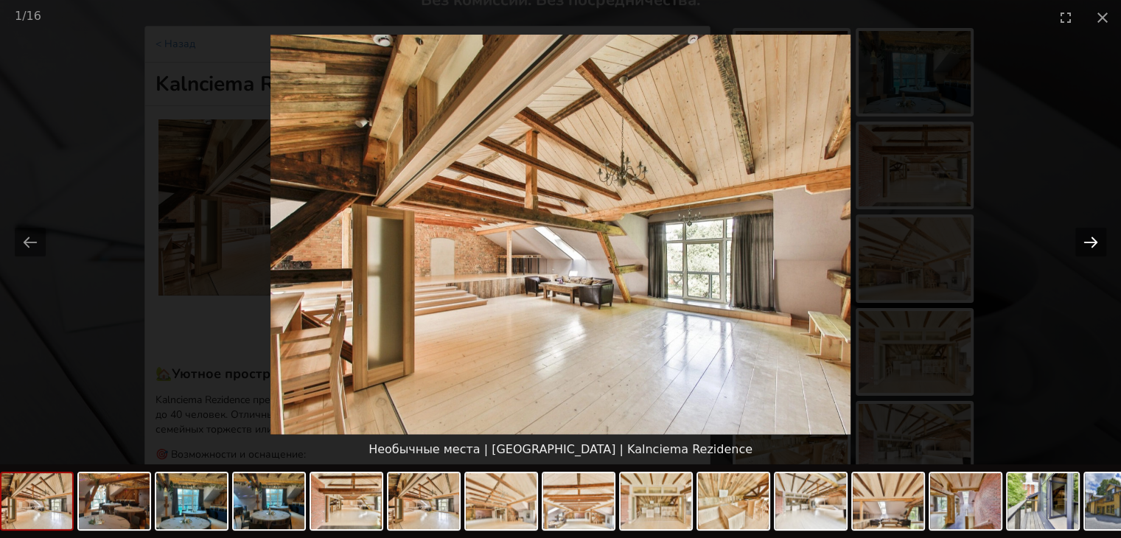
click at [1091, 237] on button "Next slide" at bounding box center [1090, 242] width 31 height 29
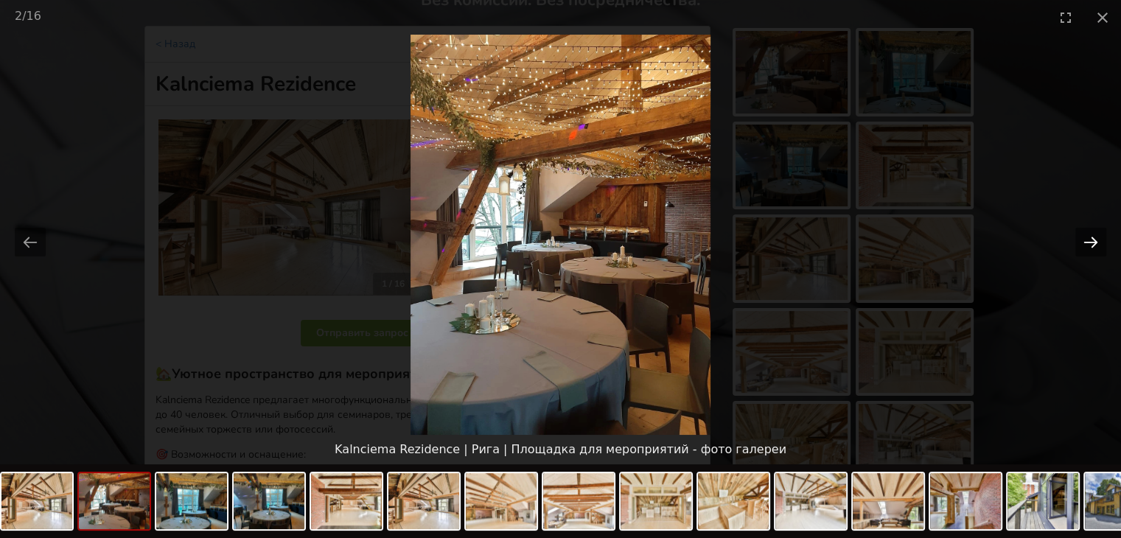
click at [1091, 237] on button "Next slide" at bounding box center [1090, 242] width 31 height 29
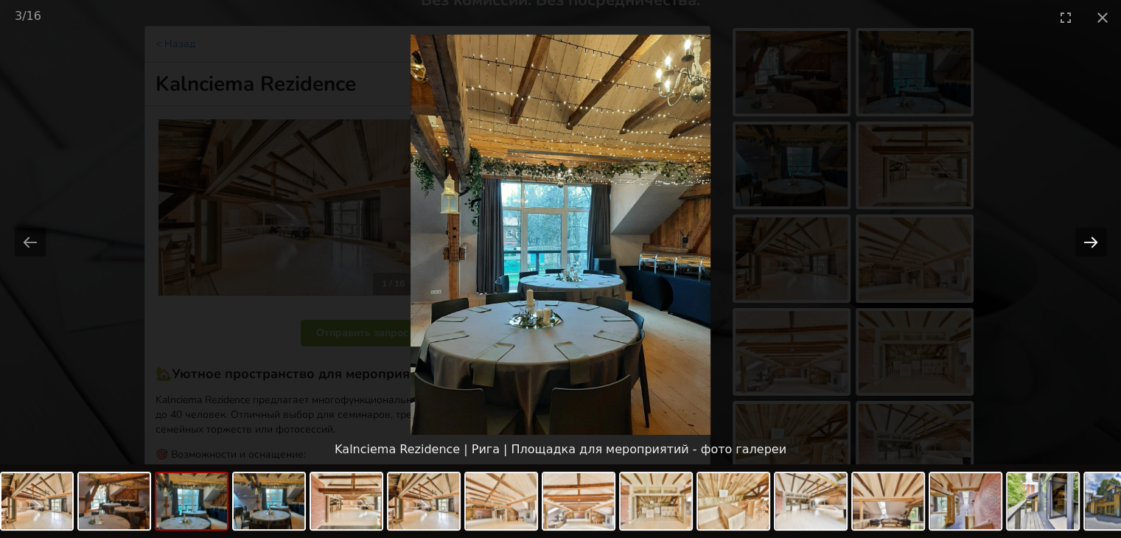
click at [1090, 237] on button "Next slide" at bounding box center [1090, 242] width 31 height 29
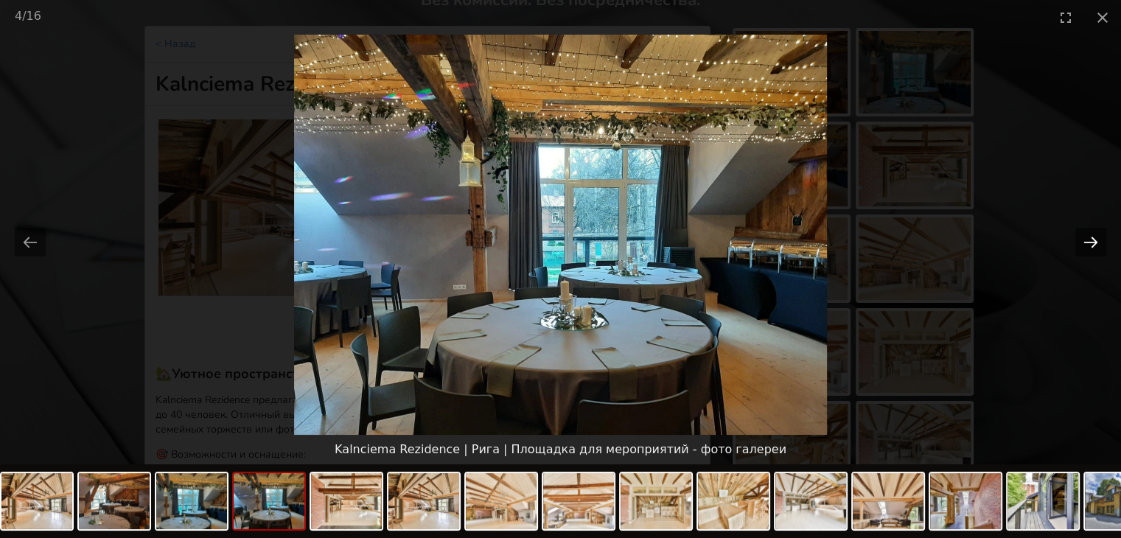
click at [1090, 237] on button "Next slide" at bounding box center [1090, 242] width 31 height 29
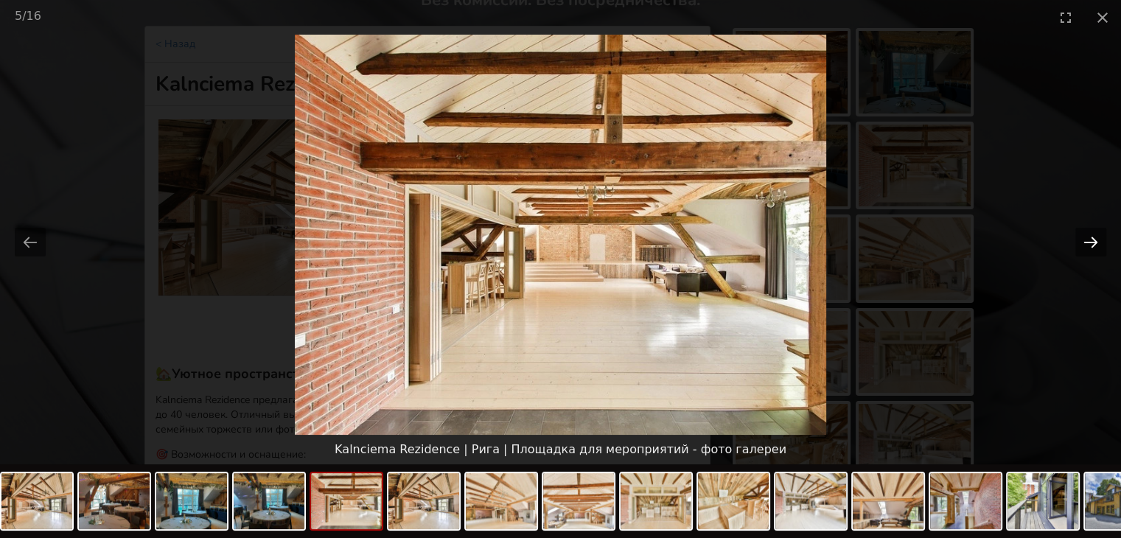
click at [1089, 237] on button "Next slide" at bounding box center [1090, 242] width 31 height 29
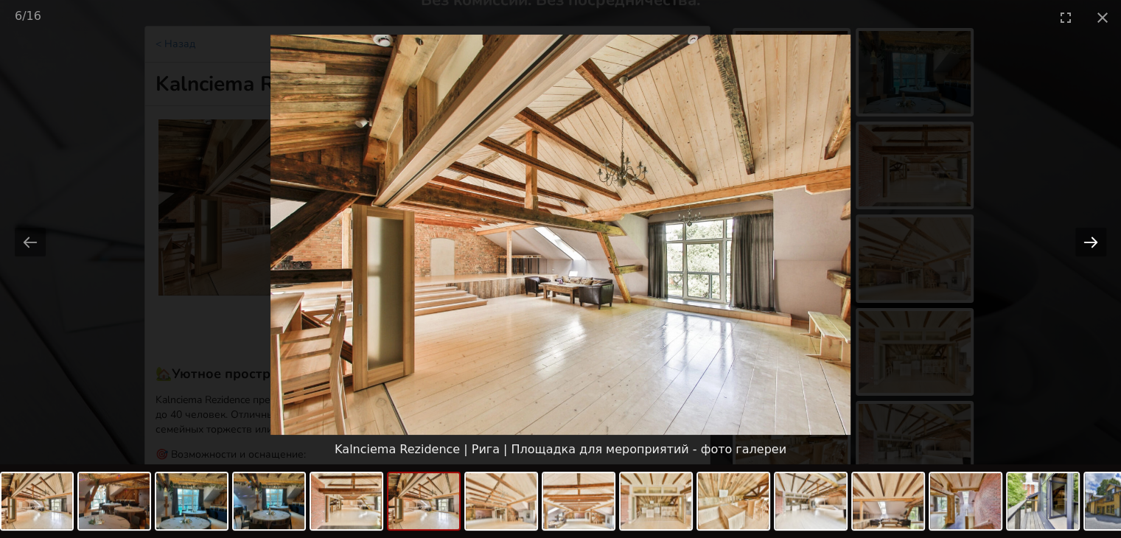
click at [1089, 237] on button "Next slide" at bounding box center [1090, 242] width 31 height 29
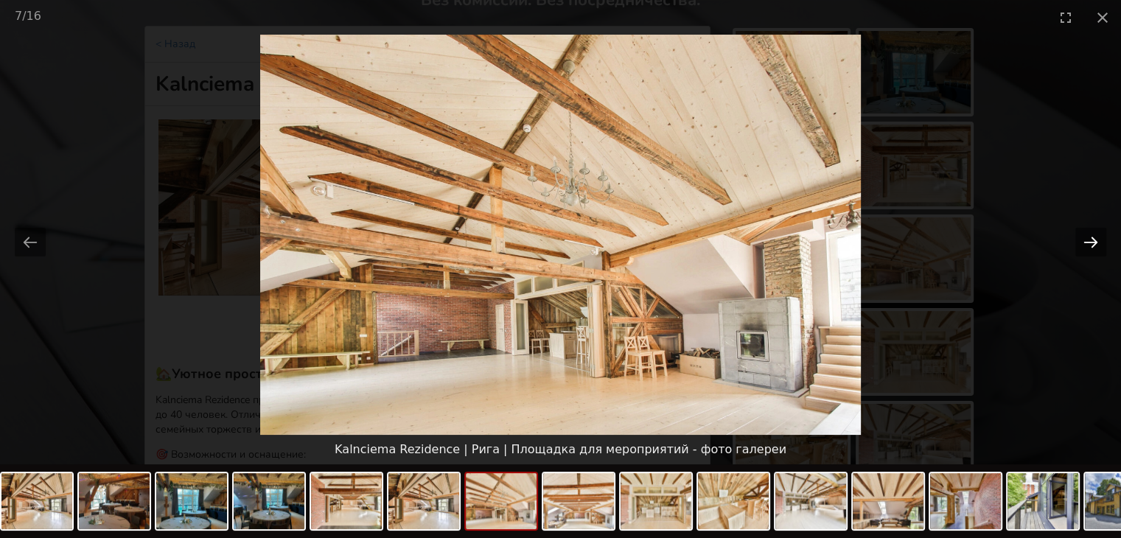
click at [1089, 237] on button "Next slide" at bounding box center [1090, 242] width 31 height 29
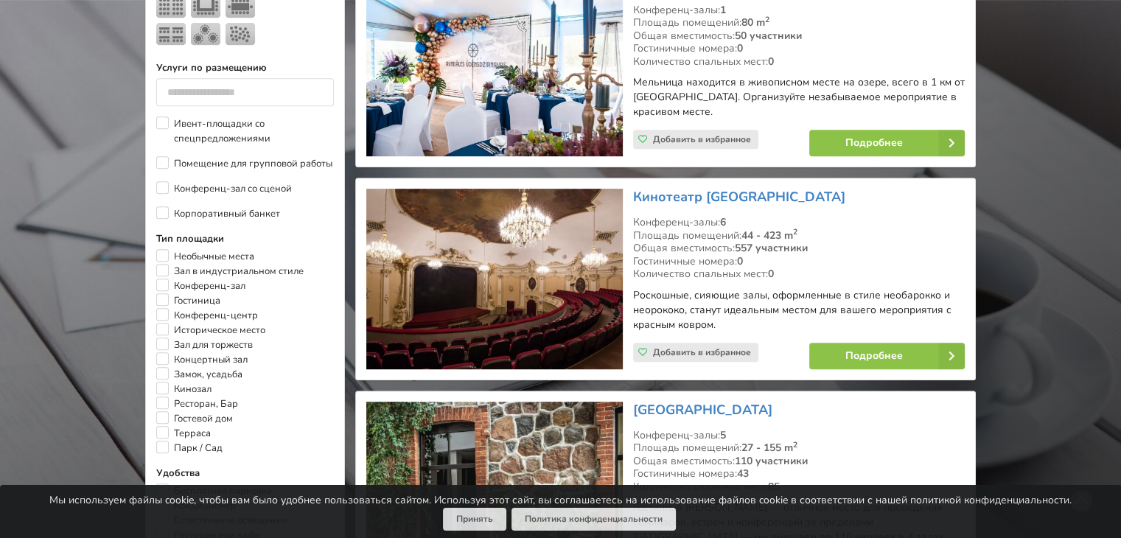
scroll to position [736, 0]
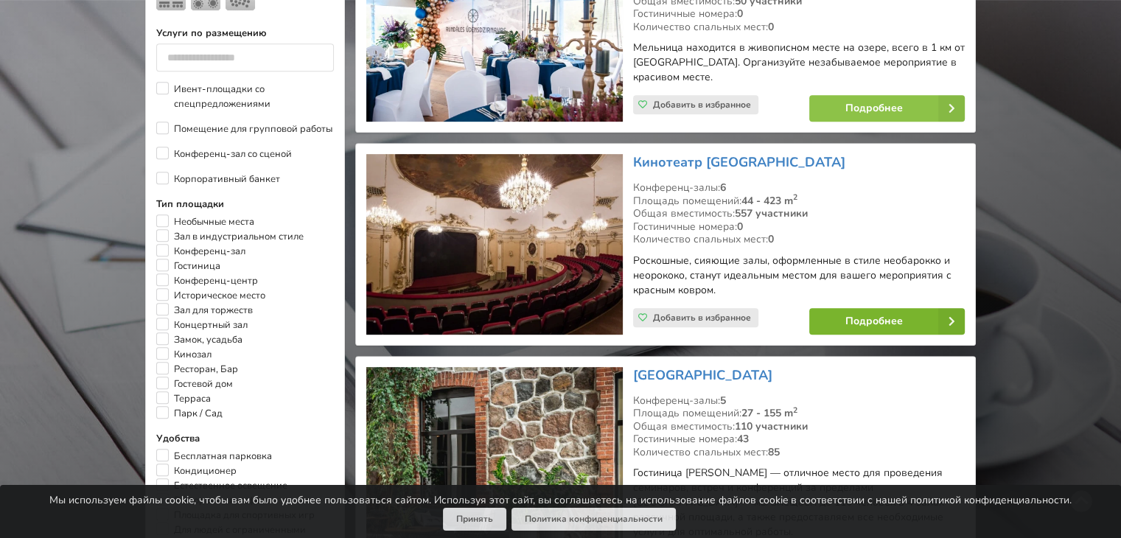
click at [867, 319] on link "Подробнее" at bounding box center [886, 321] width 155 height 27
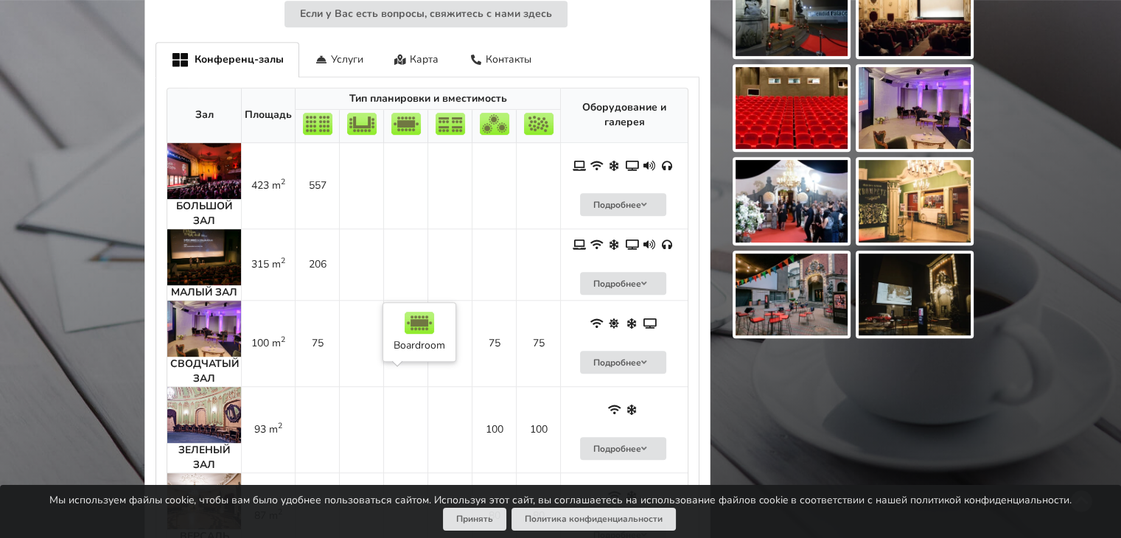
scroll to position [737, 0]
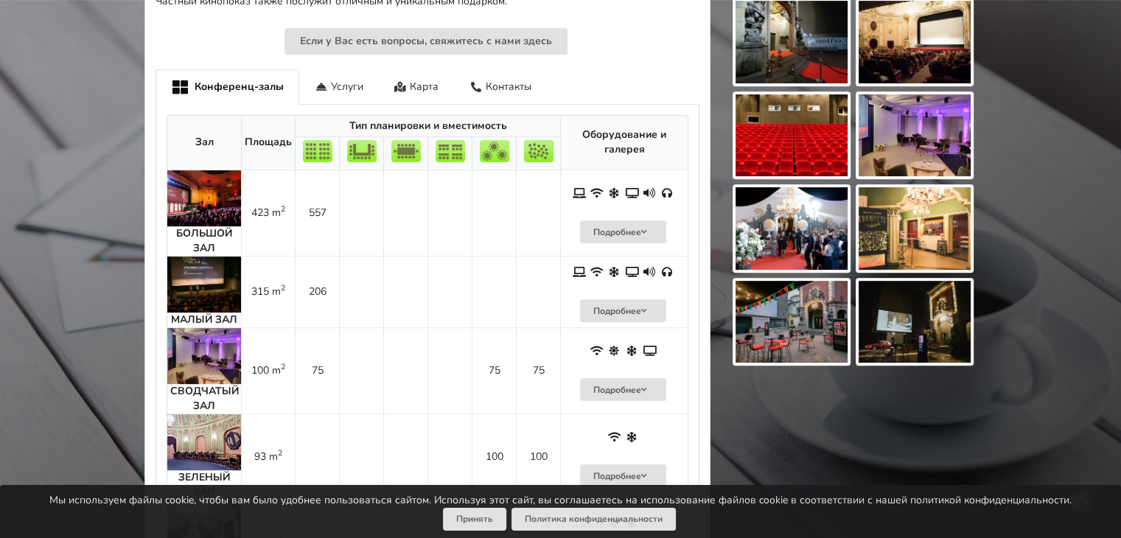
click at [203, 175] on img at bounding box center [204, 198] width 74 height 56
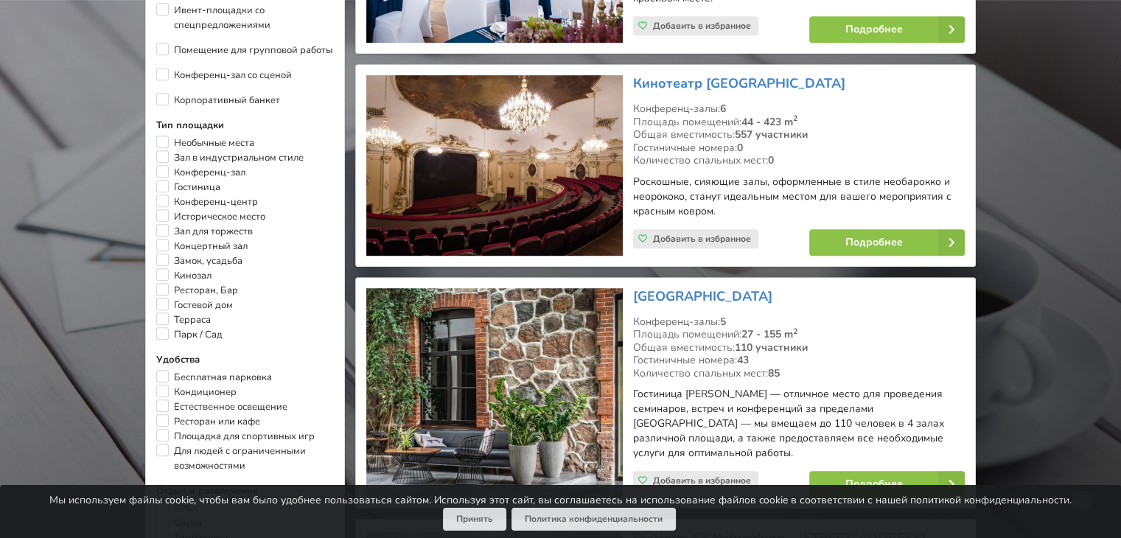
scroll to position [810, 0]
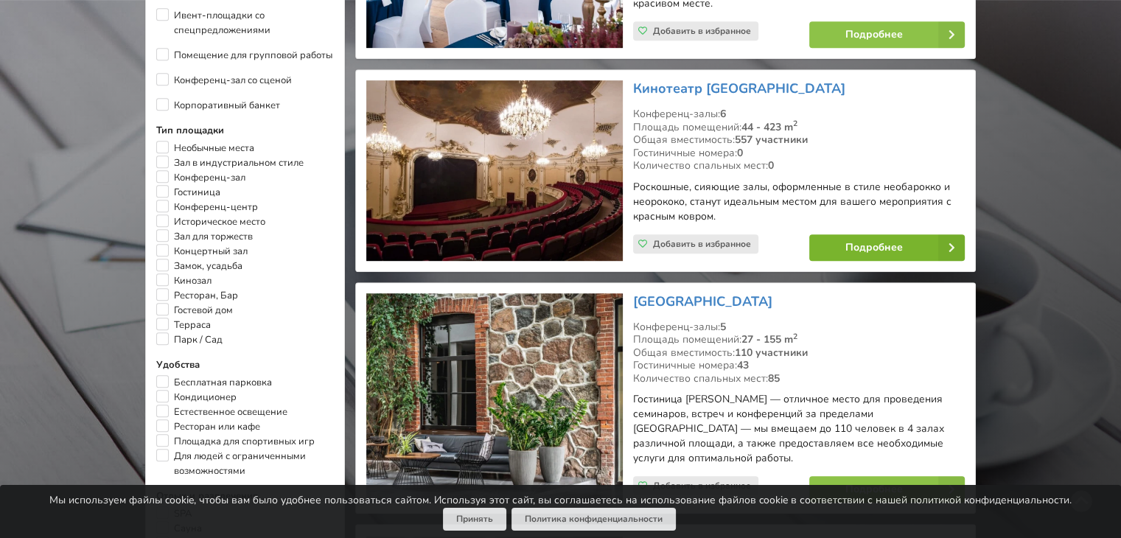
click at [860, 243] on link "Подробнее" at bounding box center [886, 247] width 155 height 27
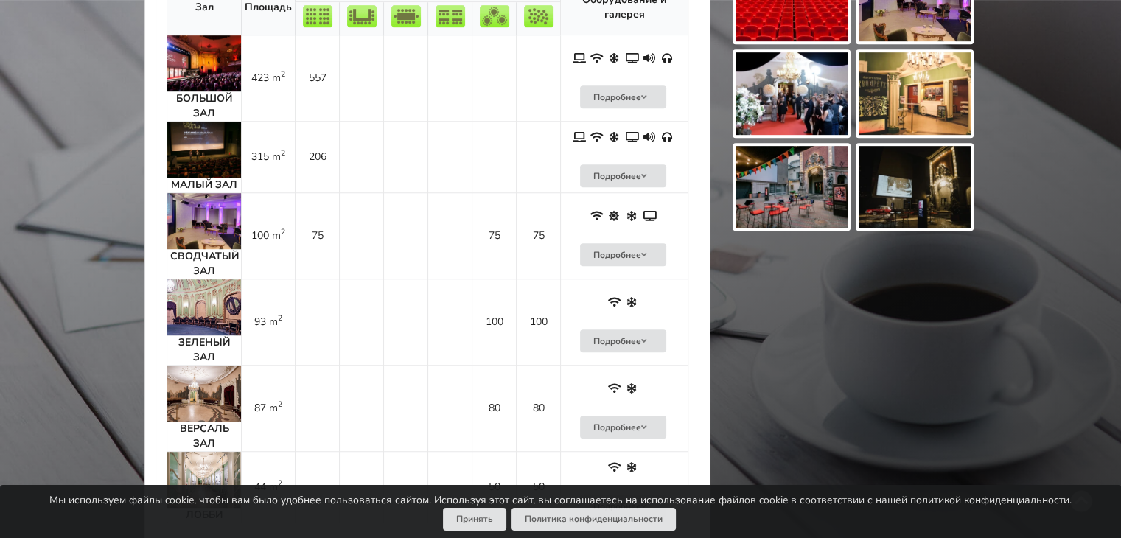
scroll to position [884, 0]
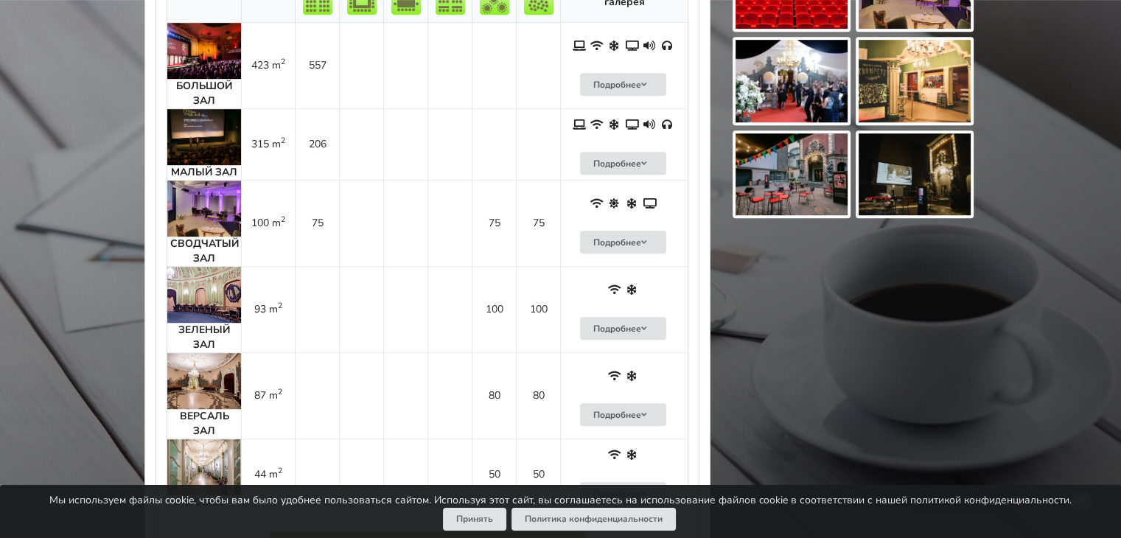
click at [214, 191] on img at bounding box center [204, 209] width 74 height 56
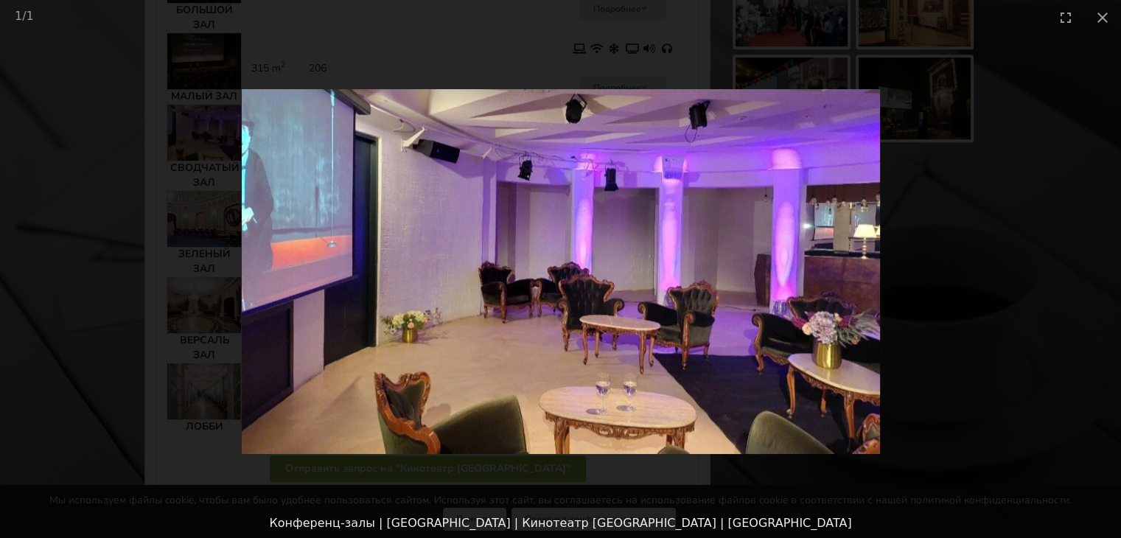
scroll to position [958, 0]
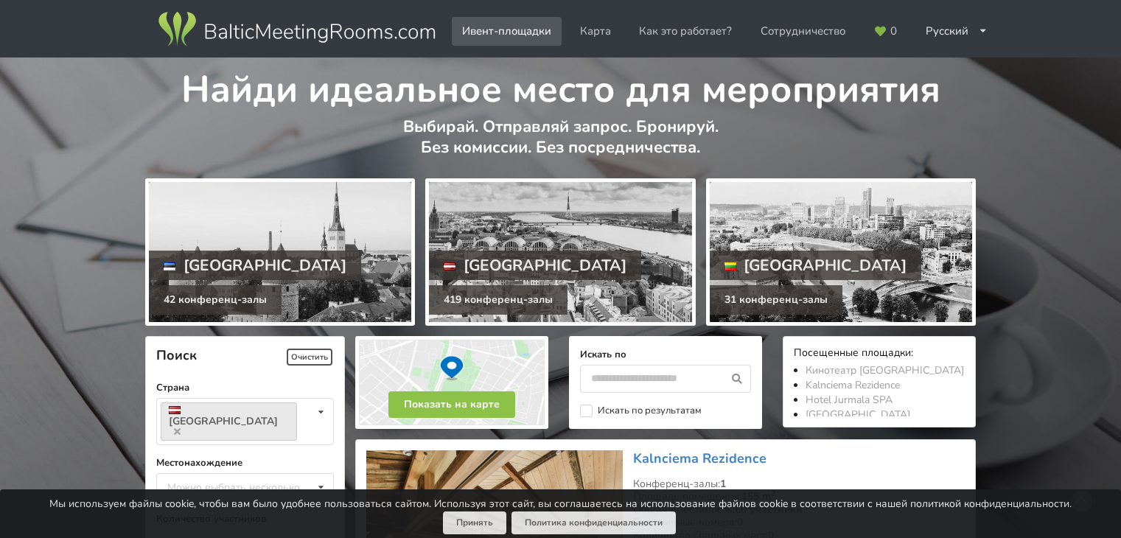
scroll to position [809, 0]
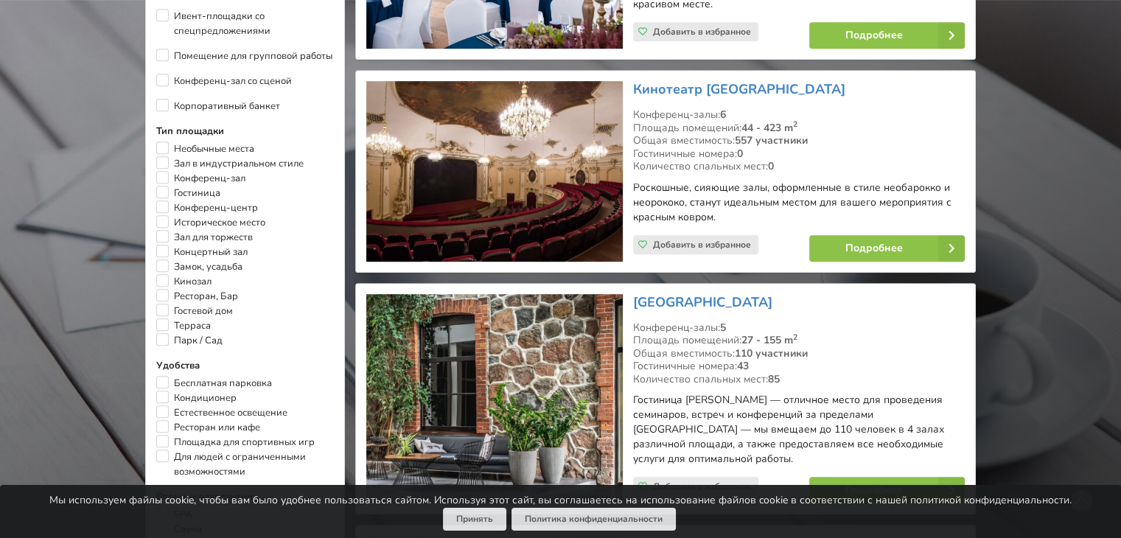
click at [456, 213] on img at bounding box center [494, 171] width 256 height 181
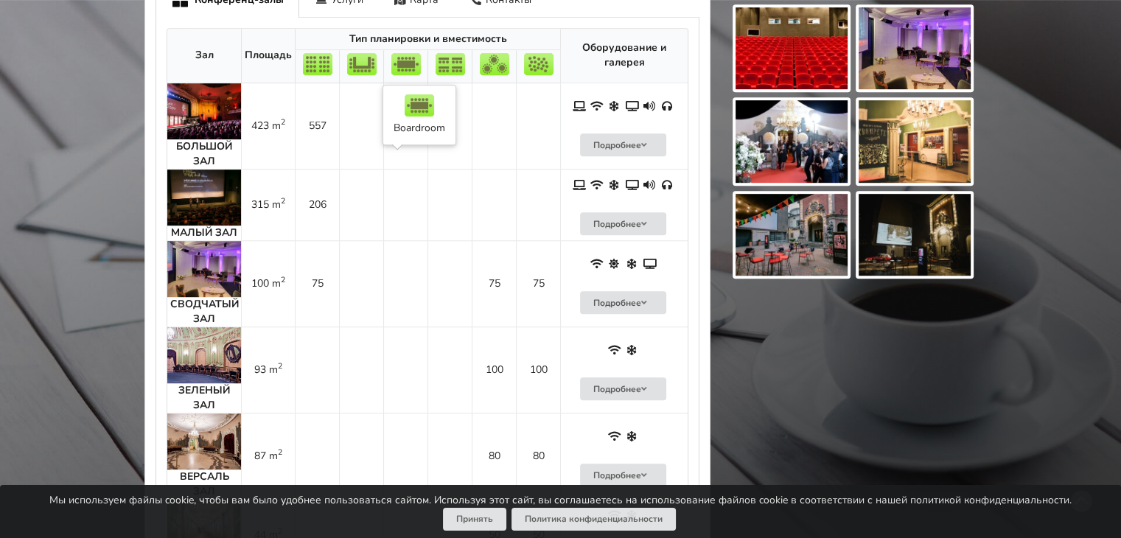
scroll to position [958, 0]
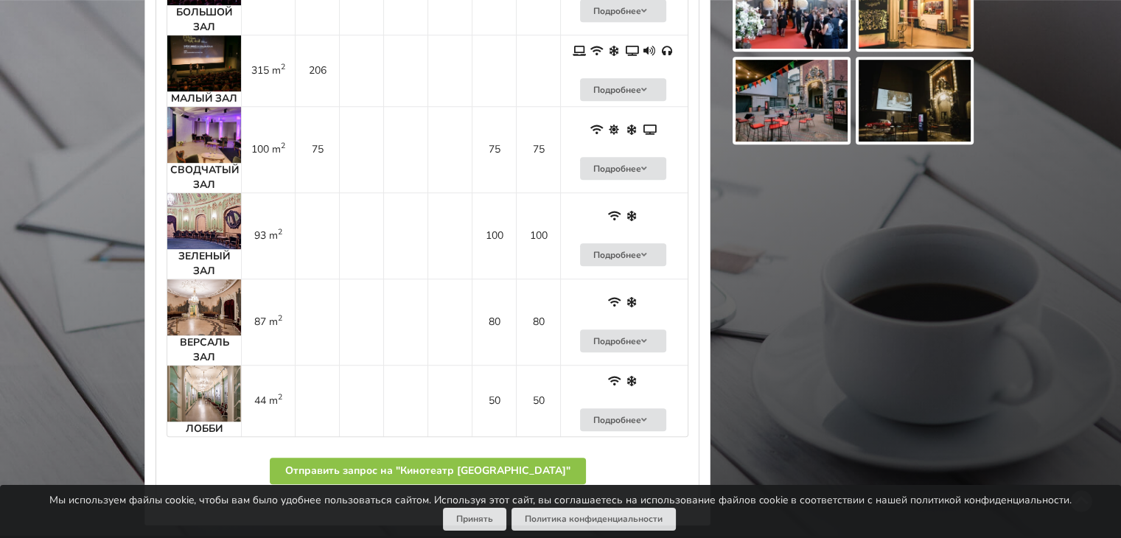
click at [190, 208] on img at bounding box center [204, 221] width 74 height 56
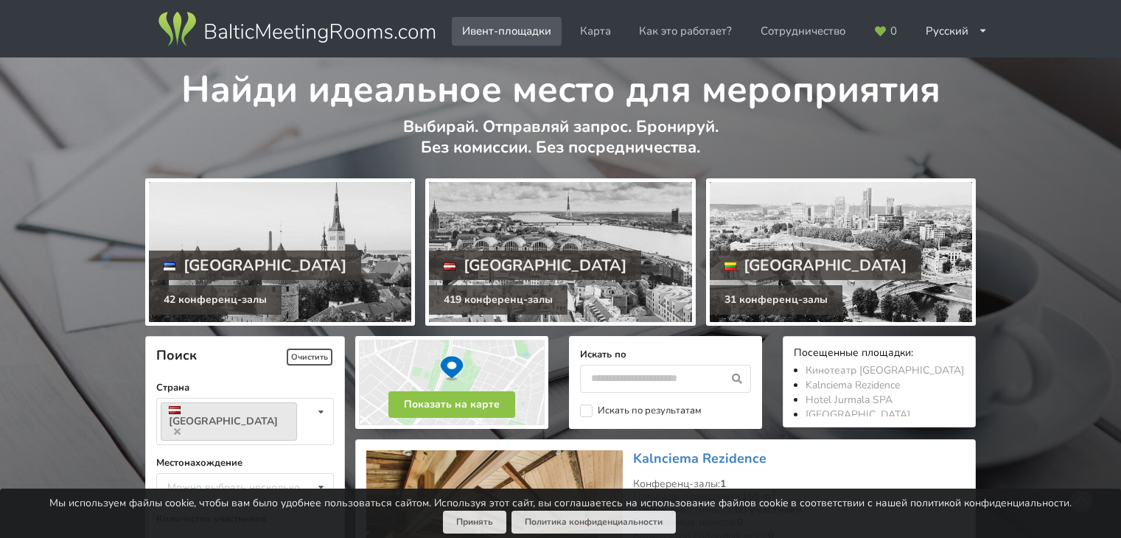
scroll to position [809, 0]
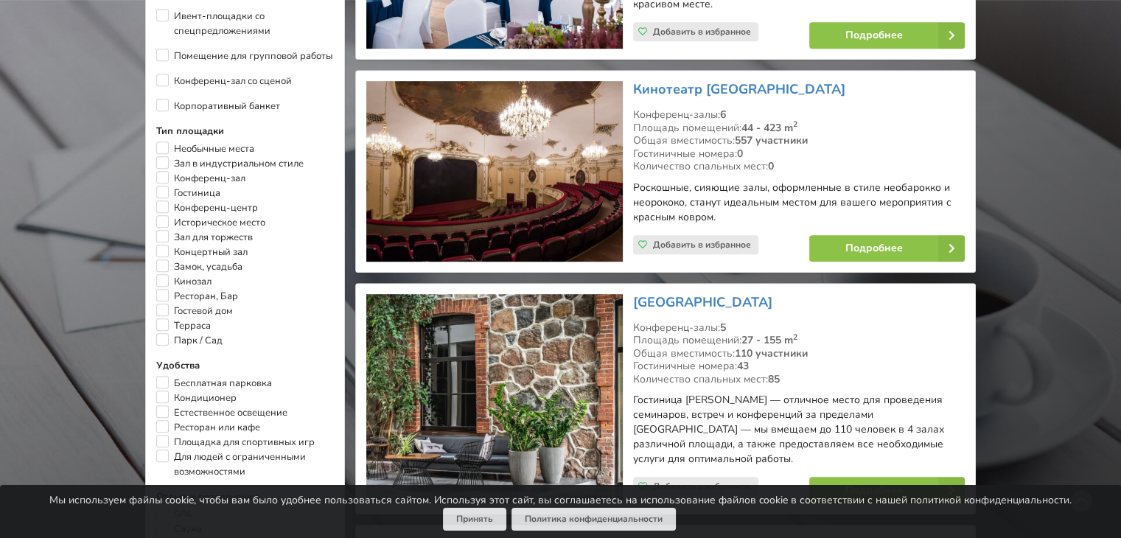
click at [417, 228] on img at bounding box center [494, 171] width 256 height 181
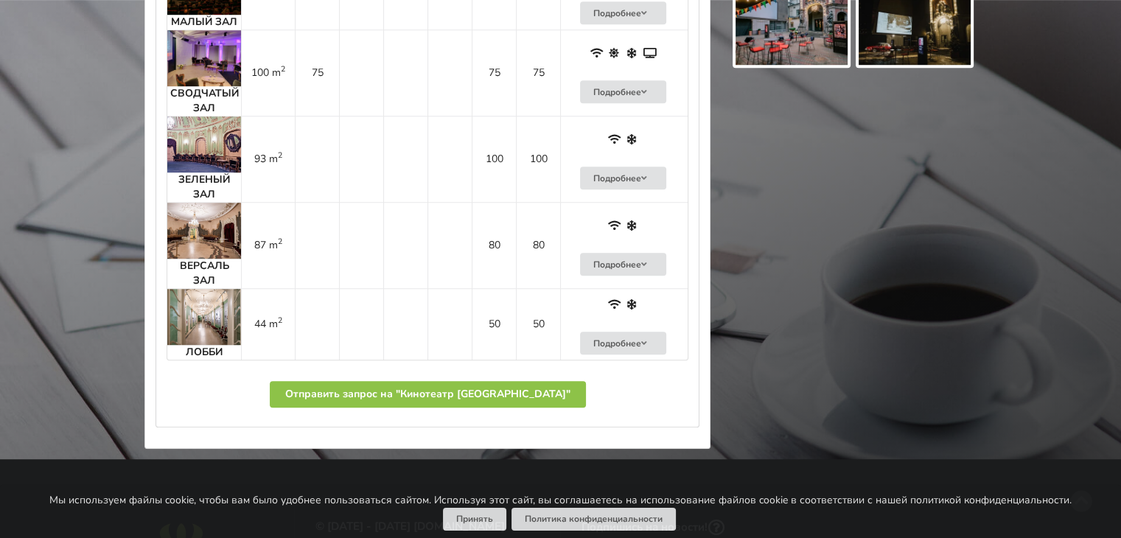
scroll to position [1032, 0]
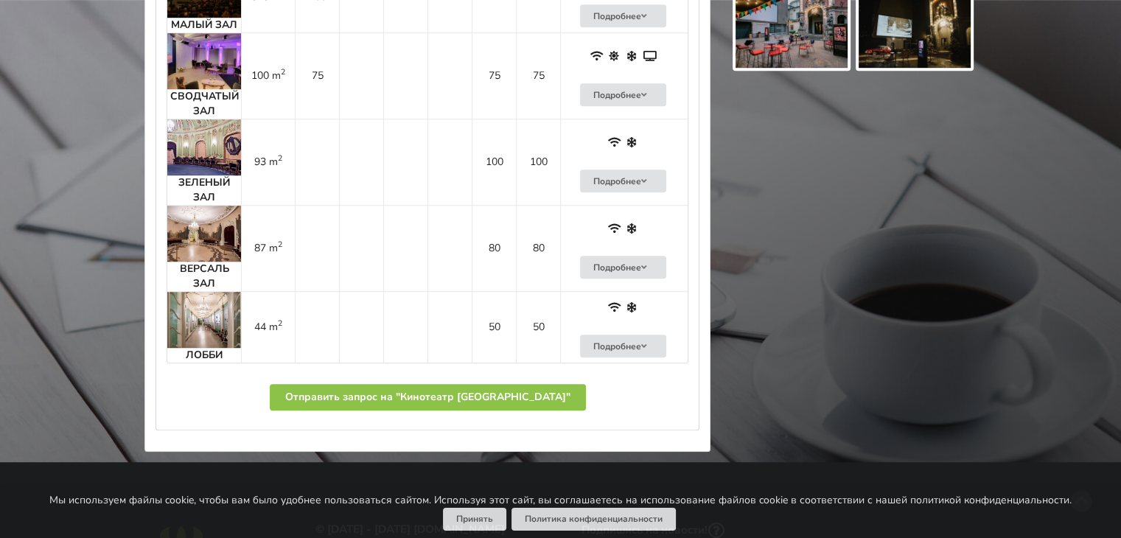
click at [186, 223] on img at bounding box center [204, 234] width 74 height 56
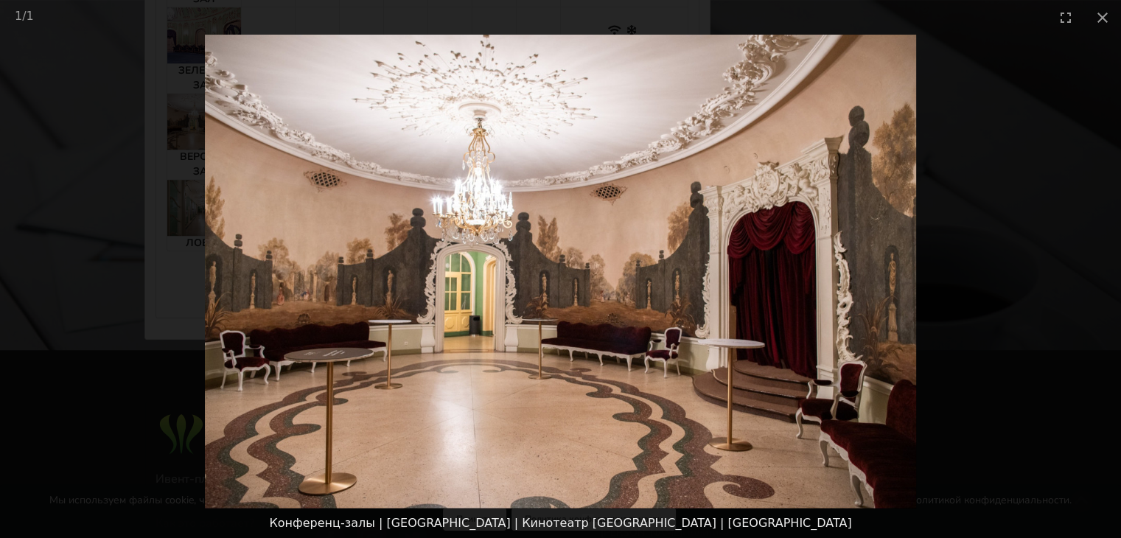
scroll to position [1179, 0]
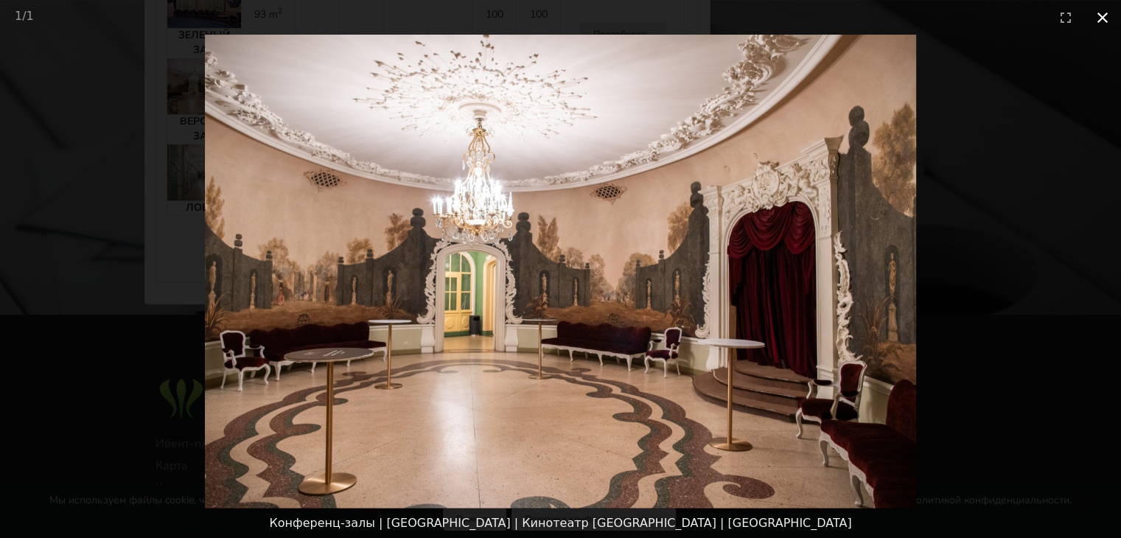
click at [1102, 13] on button "Close gallery" at bounding box center [1102, 17] width 37 height 35
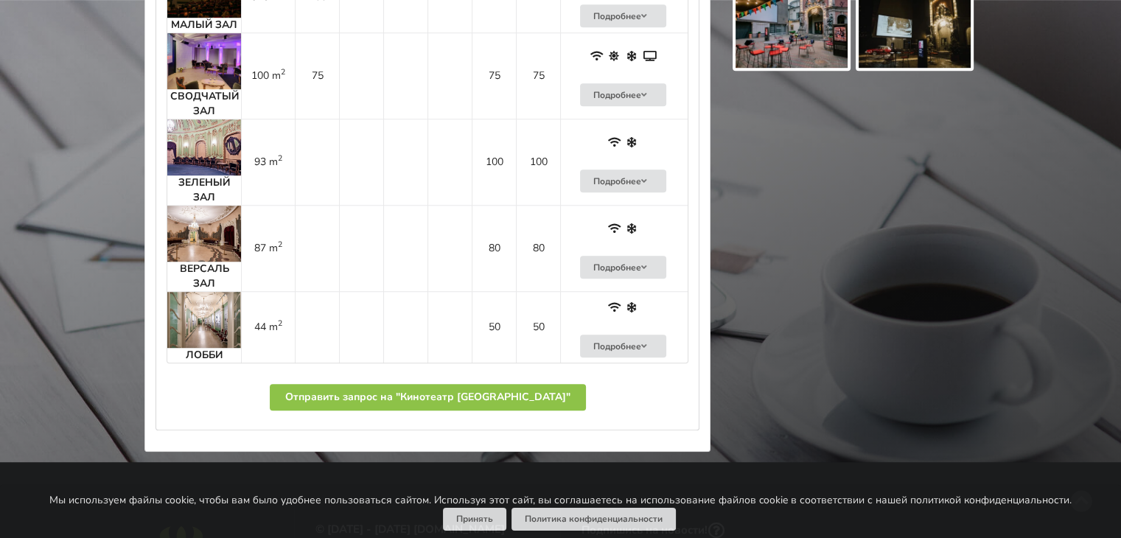
click at [195, 307] on img at bounding box center [204, 320] width 74 height 56
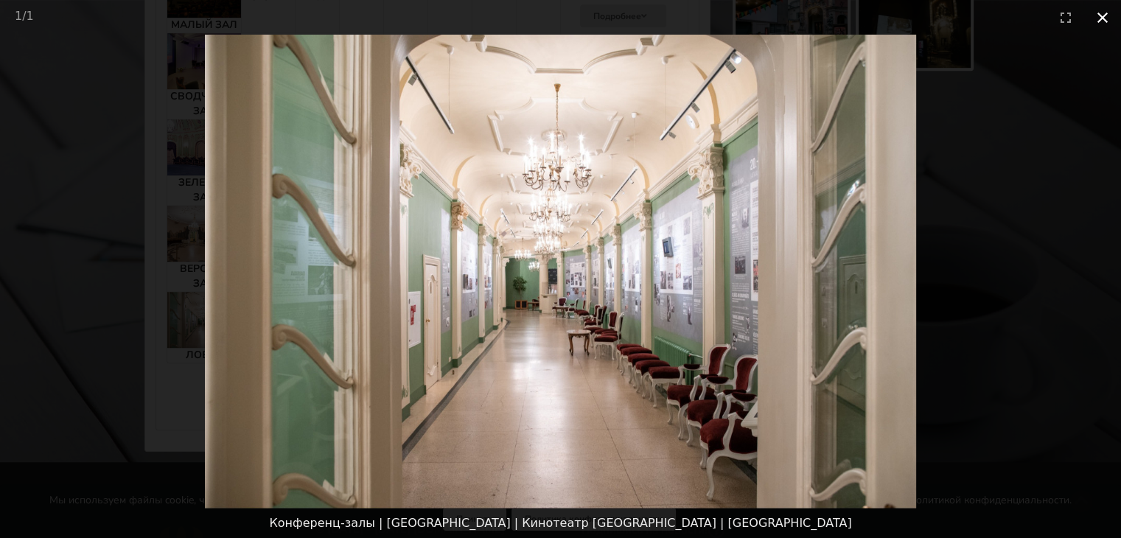
click at [1105, 11] on button "Close gallery" at bounding box center [1102, 17] width 37 height 35
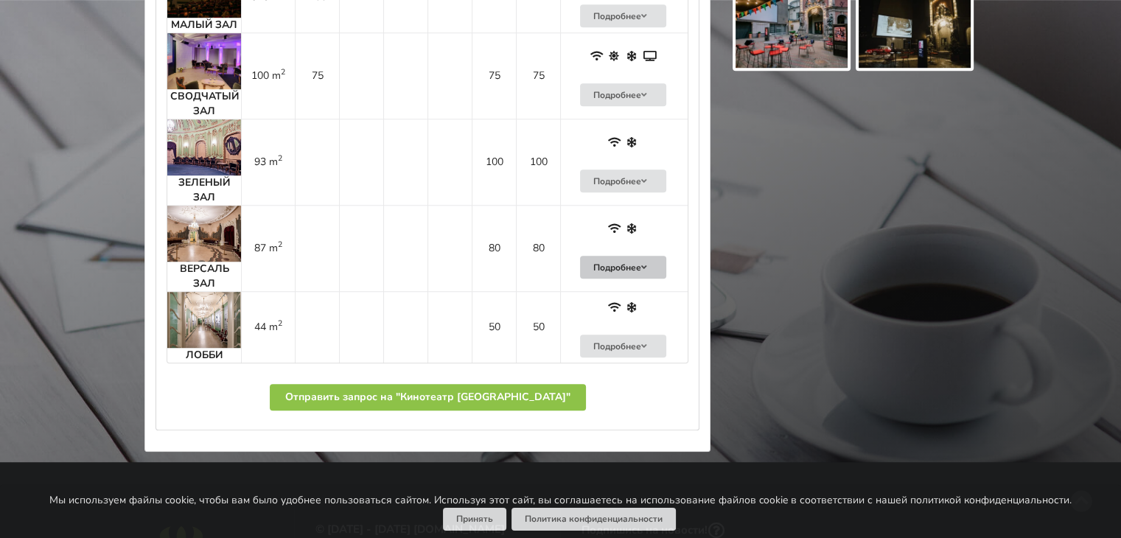
click at [612, 256] on button "Подробнее" at bounding box center [623, 267] width 87 height 23
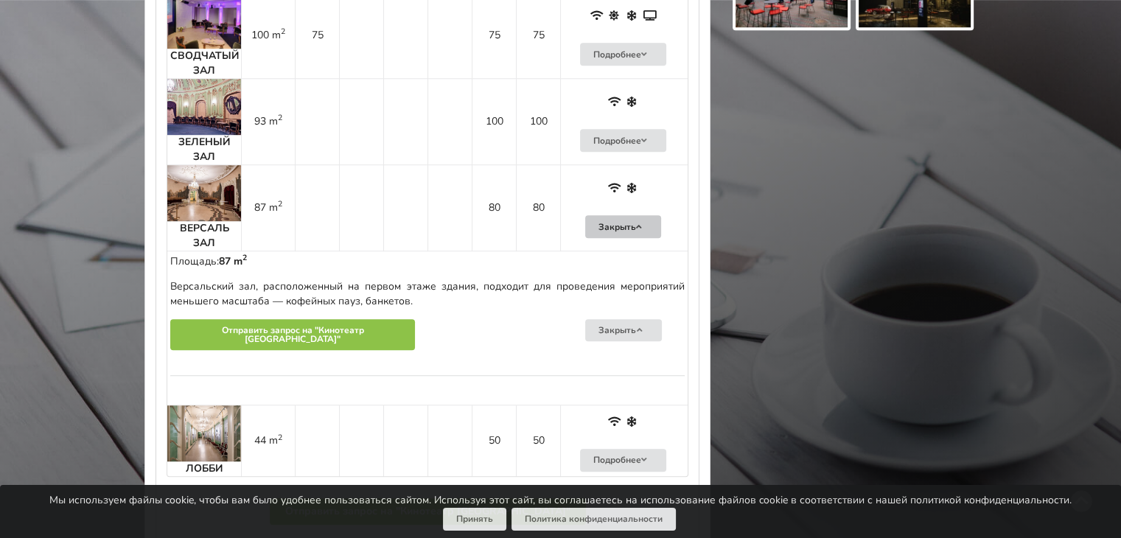
scroll to position [1105, 0]
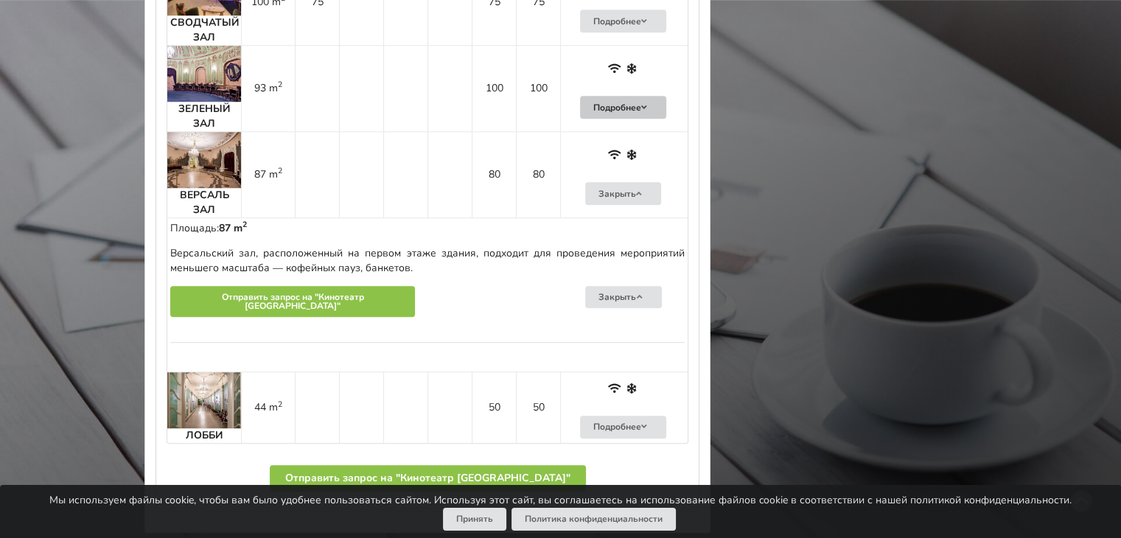
click at [607, 96] on button "Подробнее" at bounding box center [623, 107] width 87 height 23
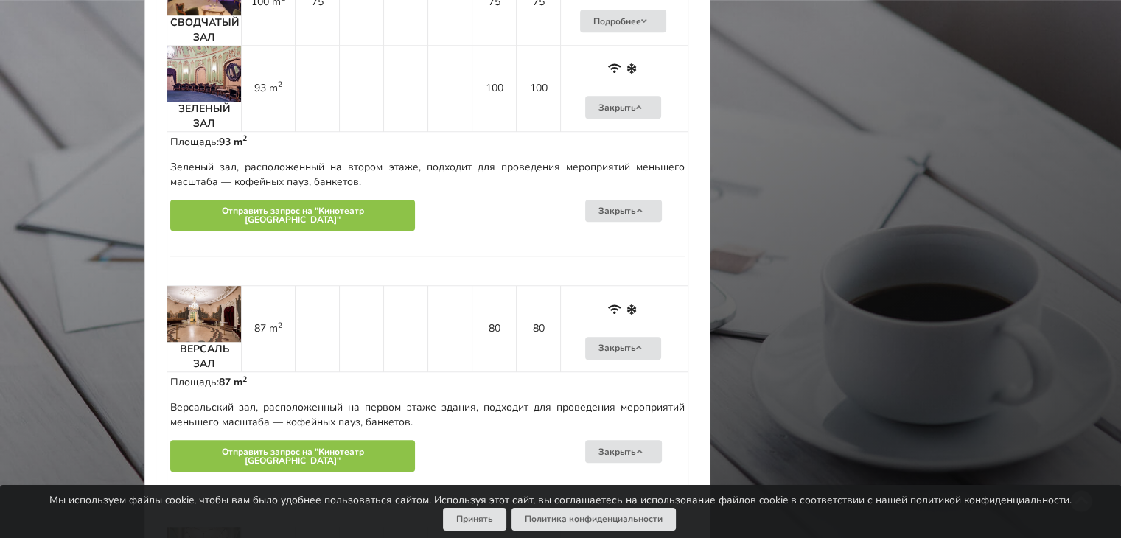
click at [196, 55] on img at bounding box center [204, 74] width 74 height 56
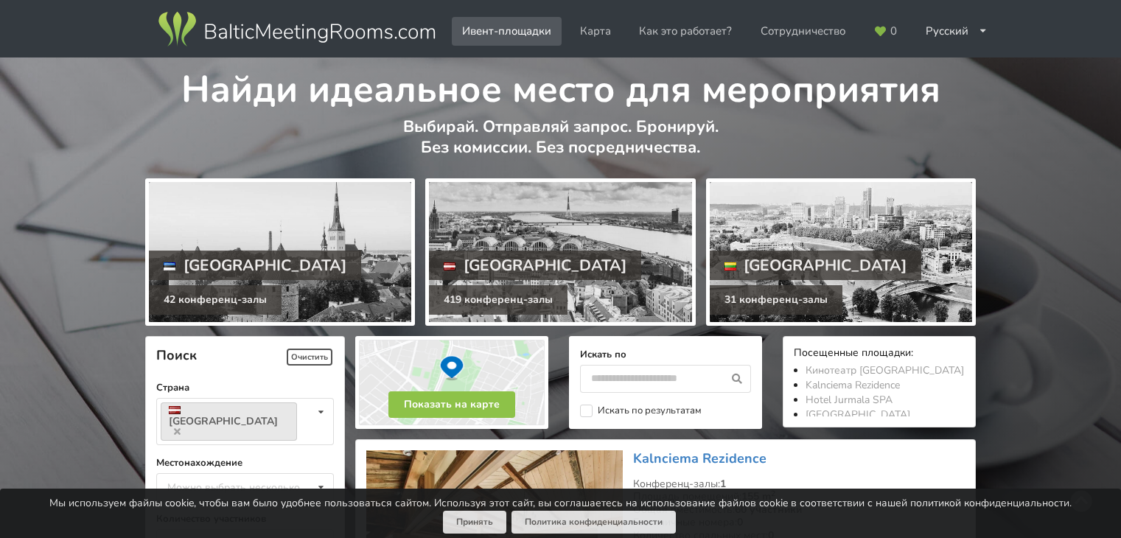
scroll to position [809, 0]
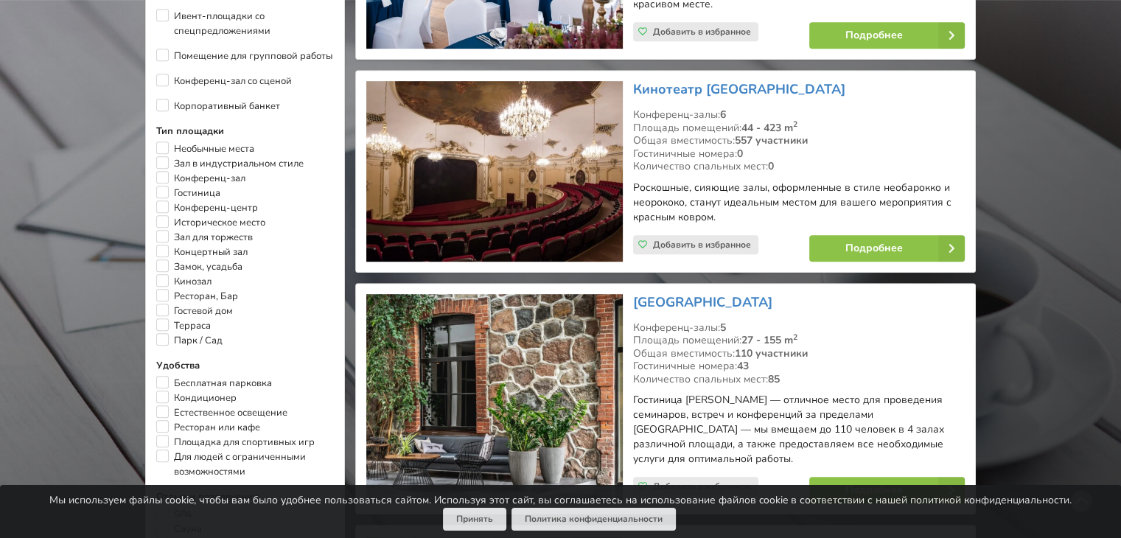
click at [509, 231] on img at bounding box center [494, 171] width 256 height 181
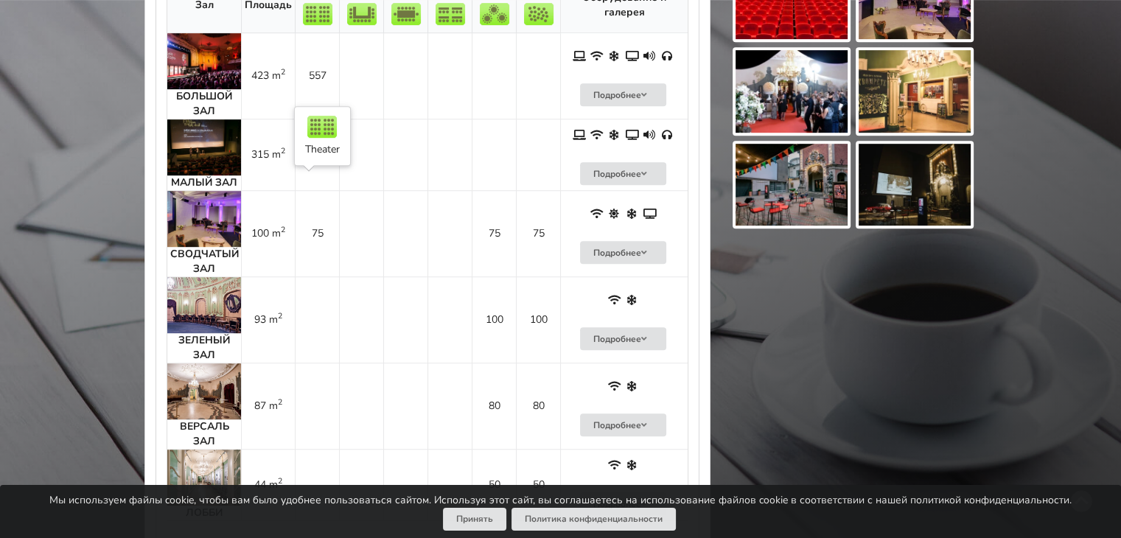
scroll to position [1032, 0]
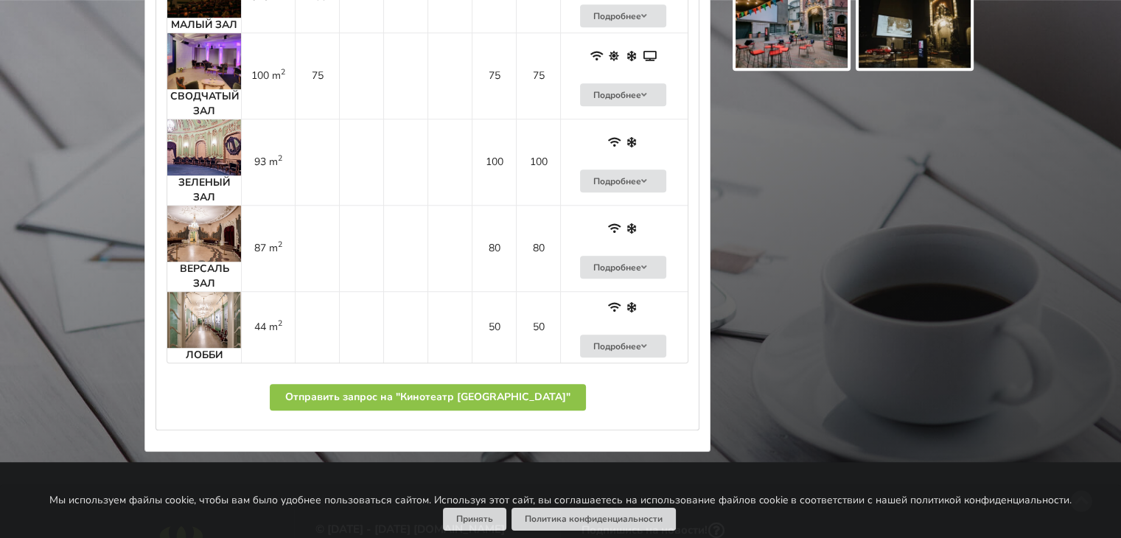
click at [210, 217] on img at bounding box center [204, 234] width 74 height 56
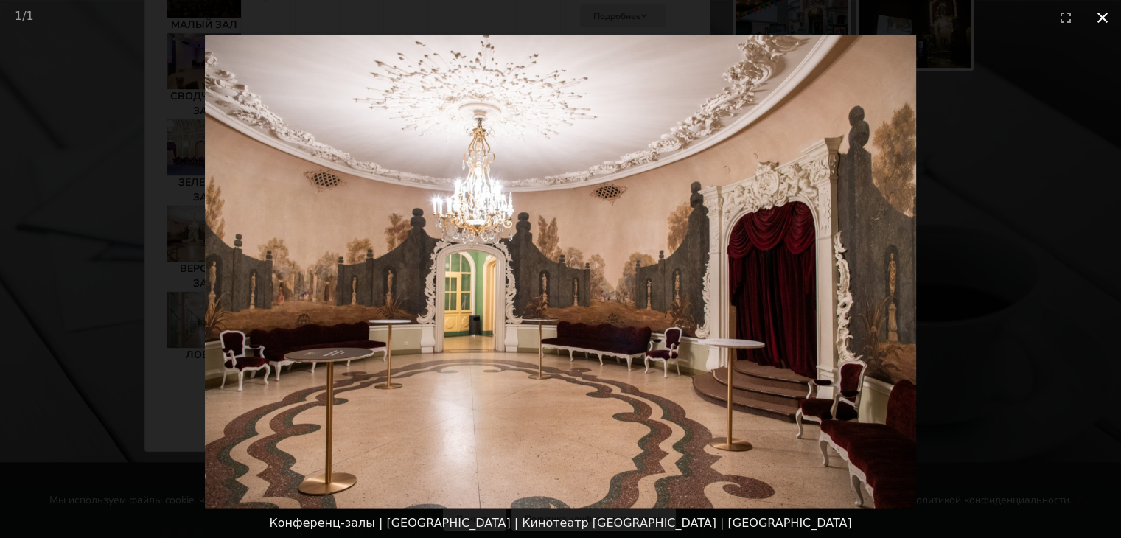
click at [1102, 18] on button "Close gallery" at bounding box center [1102, 17] width 37 height 35
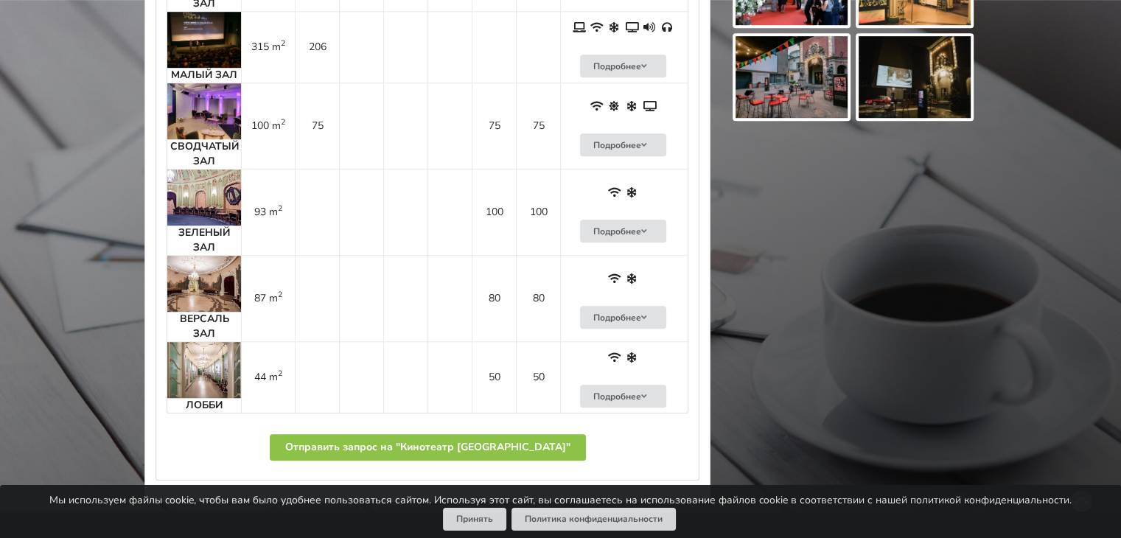
scroll to position [958, 0]
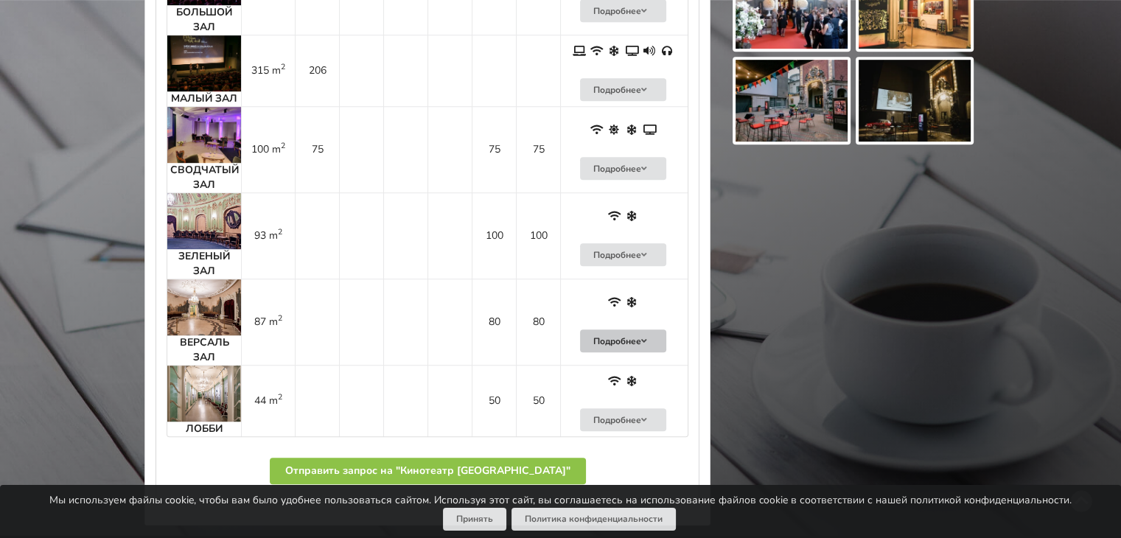
click at [620, 329] on button "Подробнее" at bounding box center [623, 340] width 87 height 23
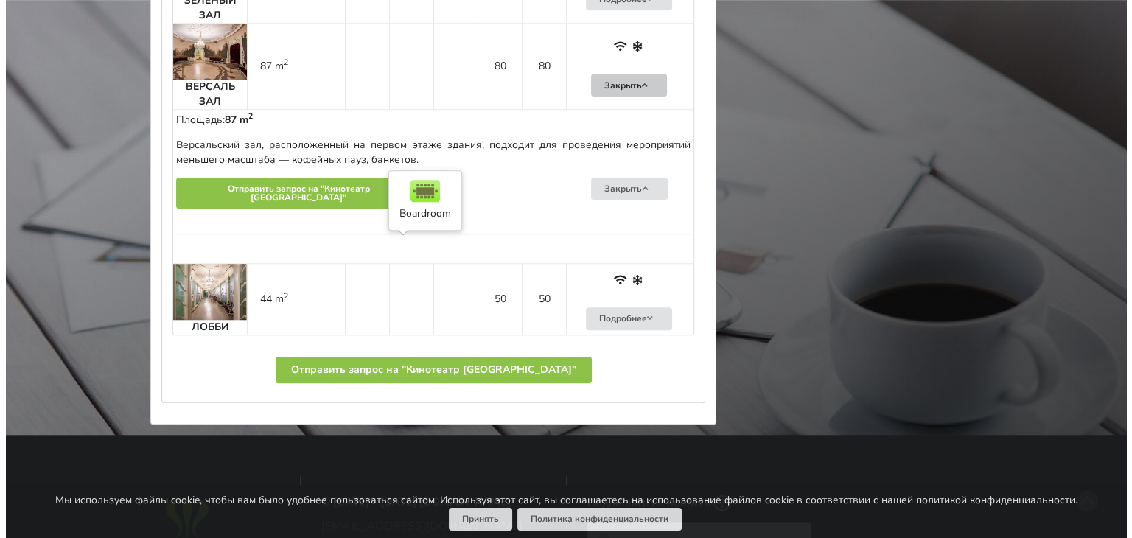
scroll to position [1179, 0]
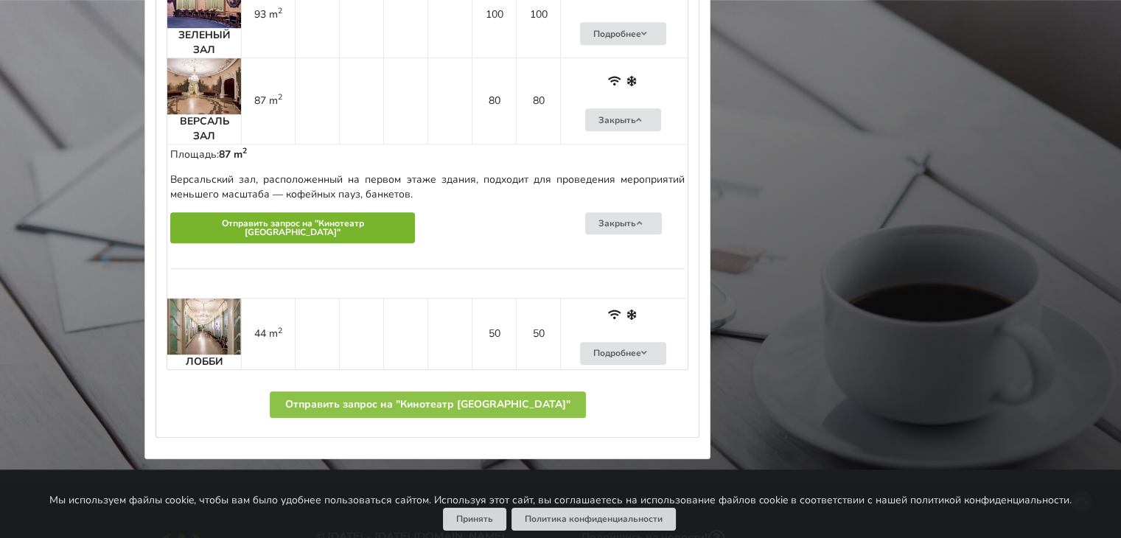
click at [310, 212] on button "Отправить запрос на "Кинотеатр Splendid Palace"" at bounding box center [292, 228] width 245 height 32
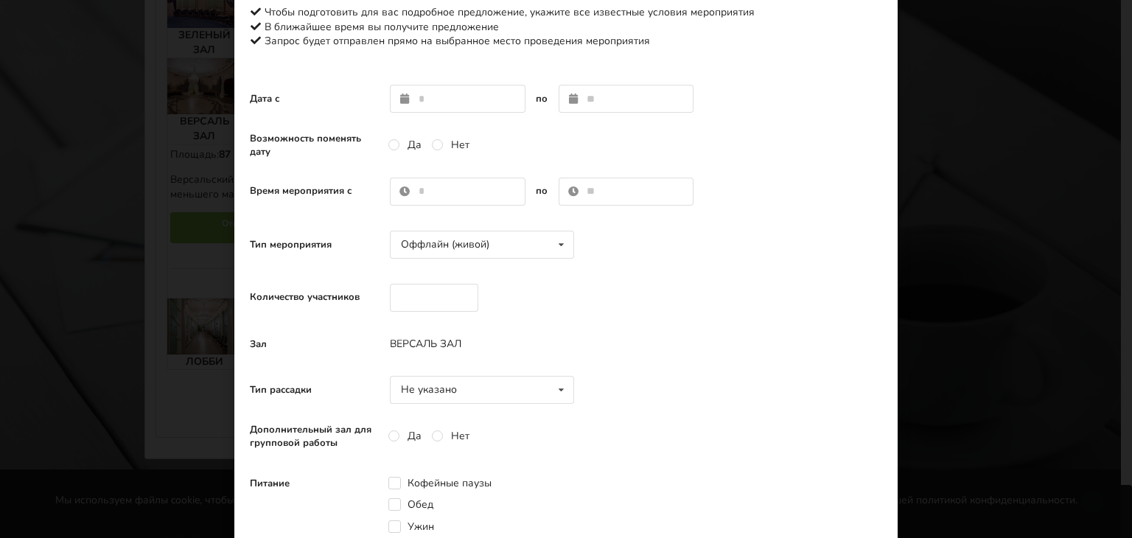
scroll to position [147, 0]
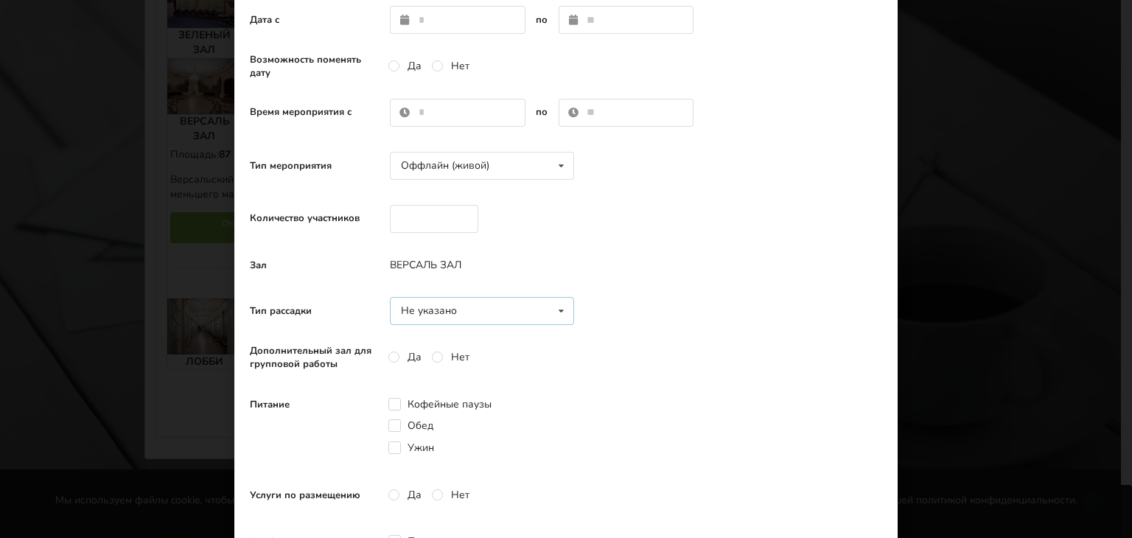
click at [553, 310] on icon at bounding box center [560, 311] width 21 height 27
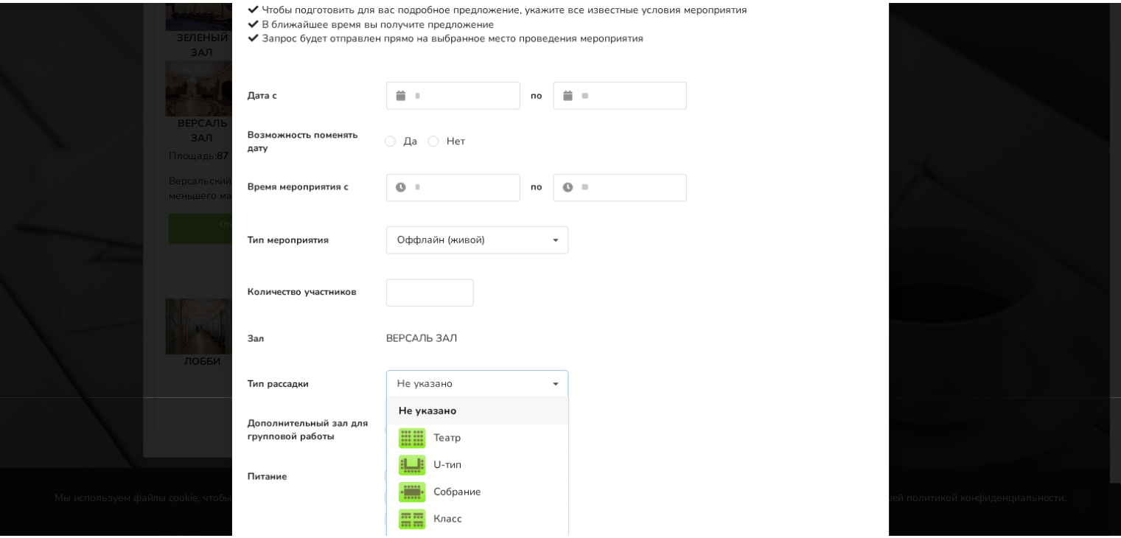
scroll to position [0, 0]
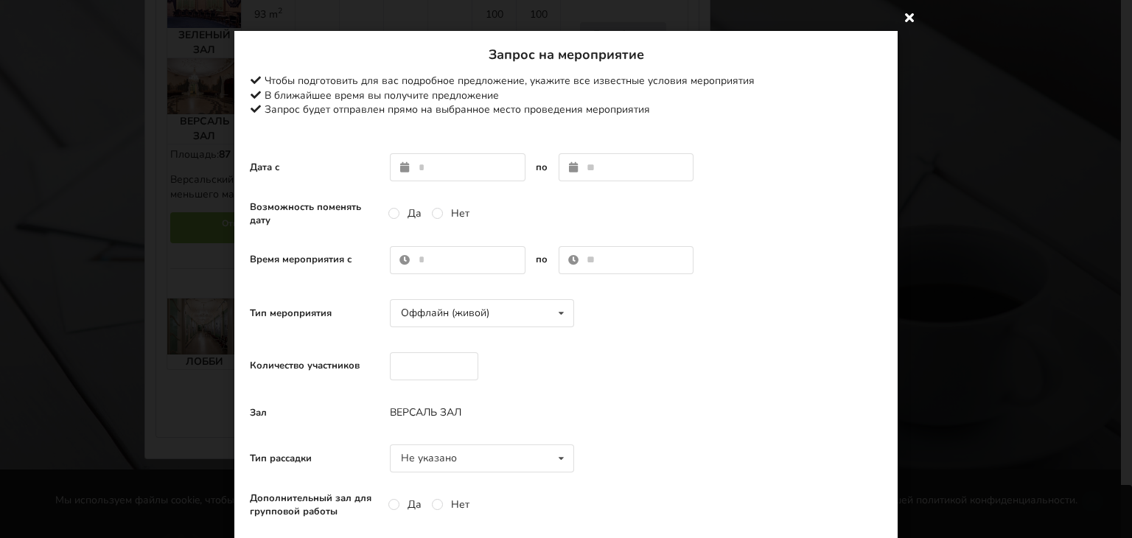
click at [905, 15] on icon at bounding box center [910, 17] width 24 height 24
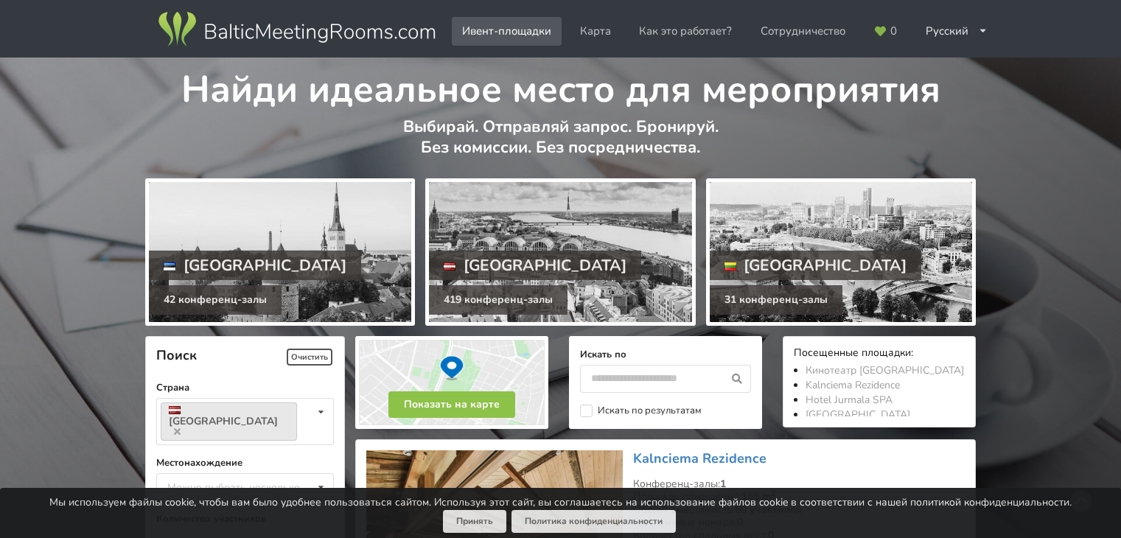
scroll to position [809, 0]
